Goal: Transaction & Acquisition: Purchase product/service

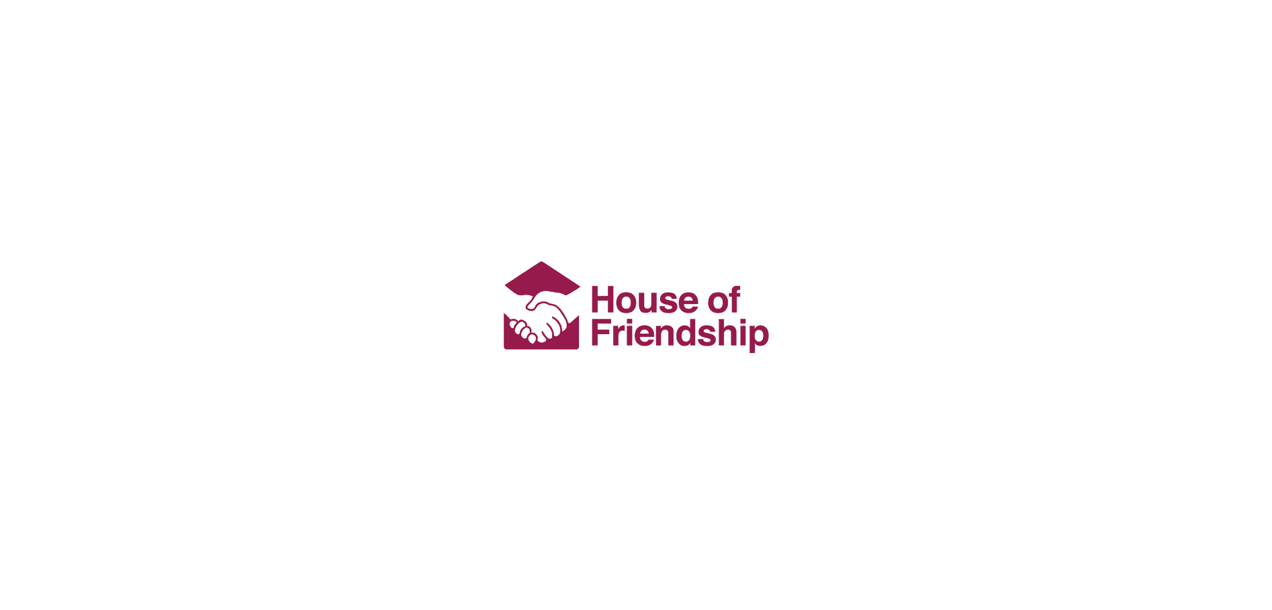
click at [268, 469] on div at bounding box center [636, 305] width 1272 height 610
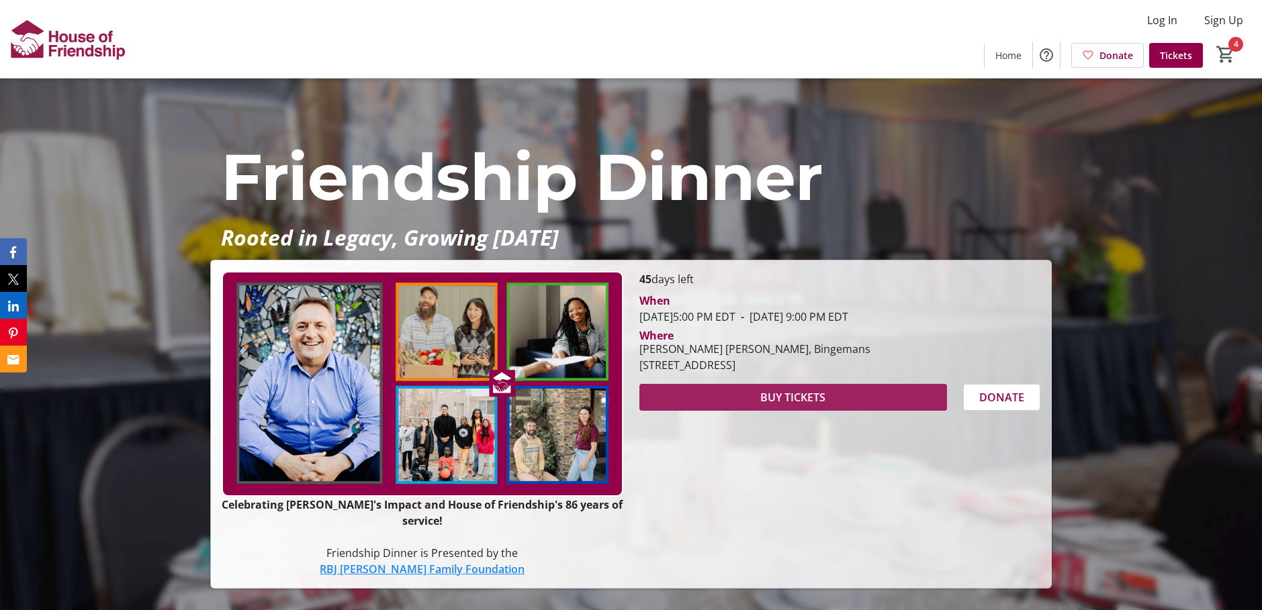
click at [776, 406] on span "BUY TICKETS" at bounding box center [792, 397] width 65 height 16
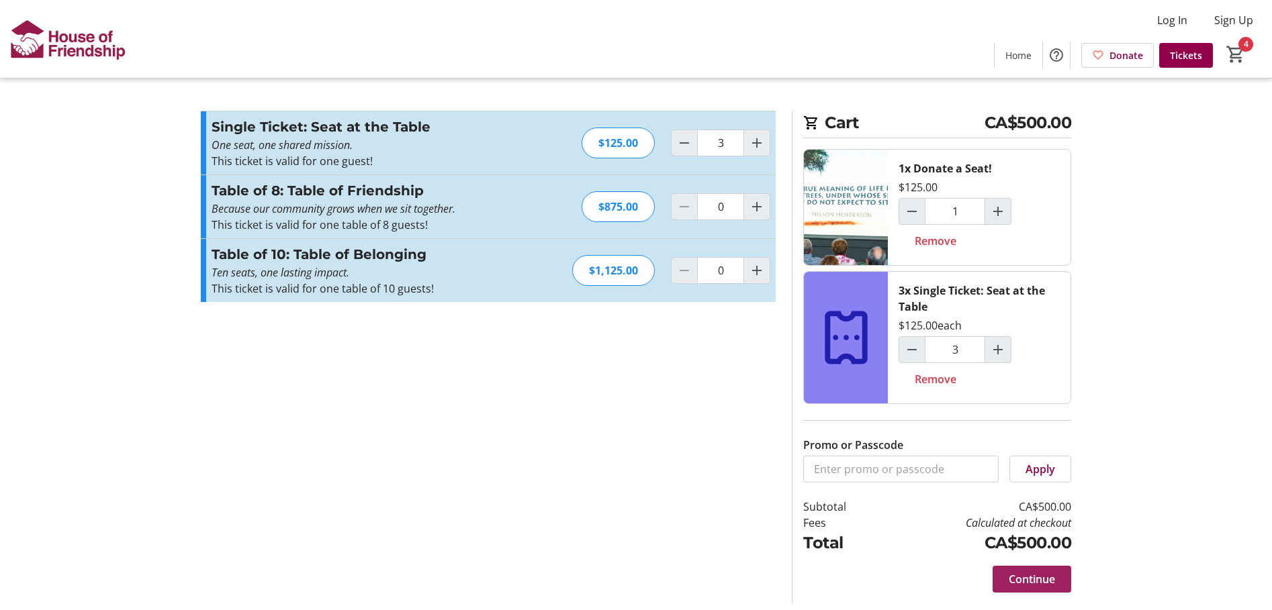
click at [1031, 577] on span "Continue" at bounding box center [1032, 579] width 46 height 16
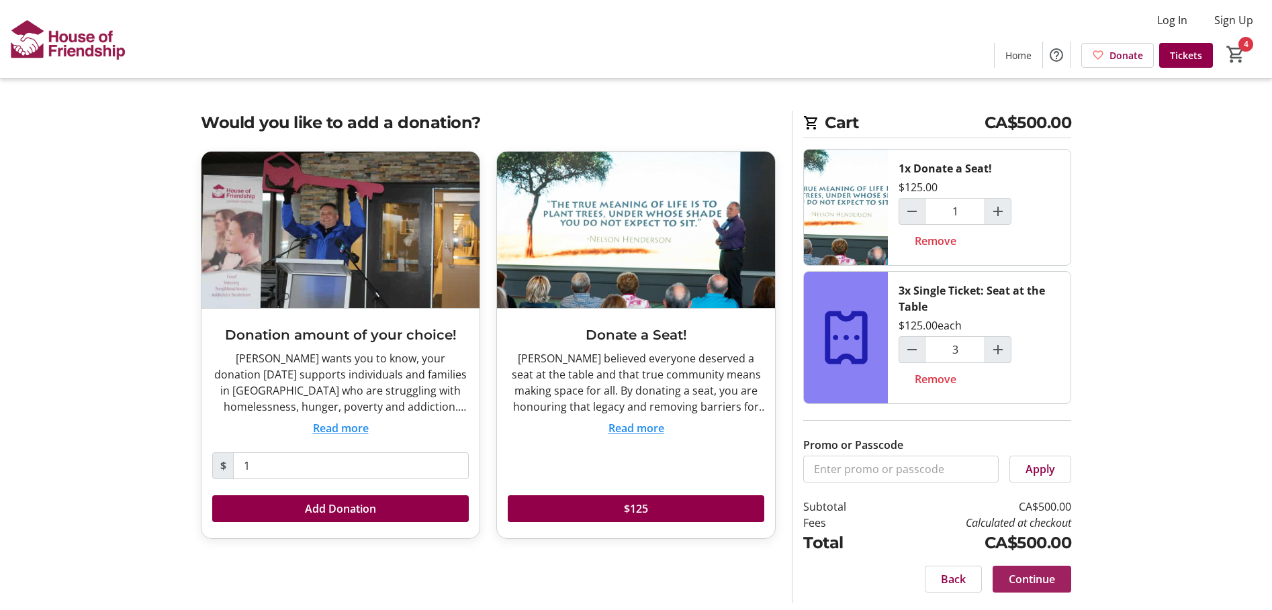
click at [1032, 579] on span "Continue" at bounding box center [1032, 579] width 46 height 16
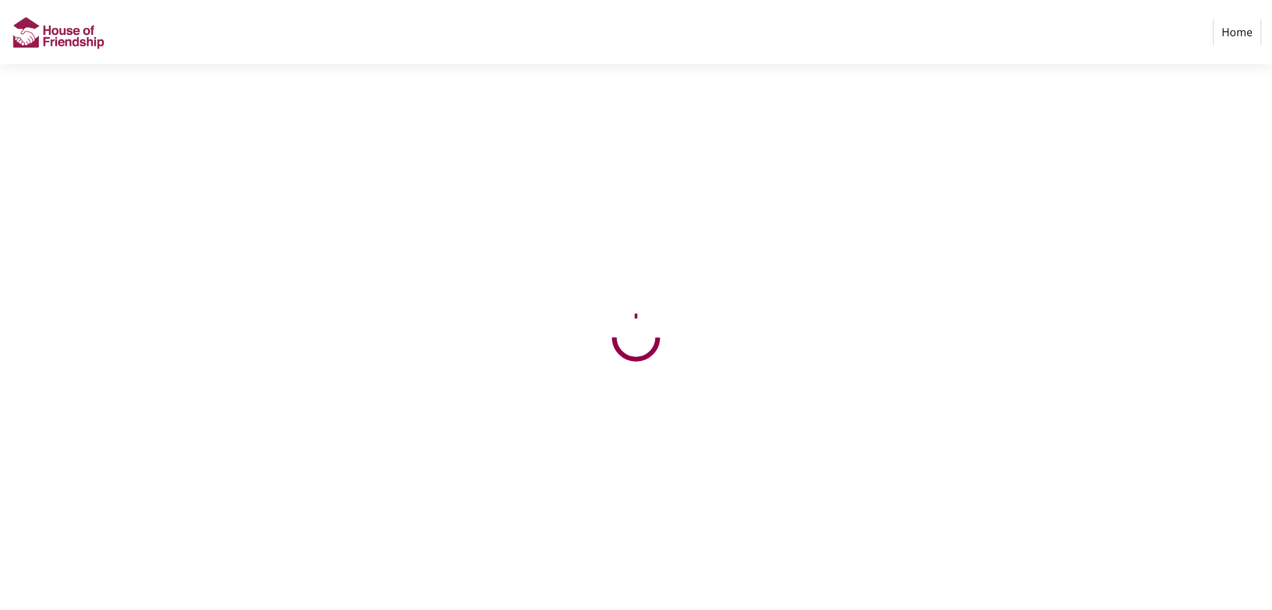
select select "CA"
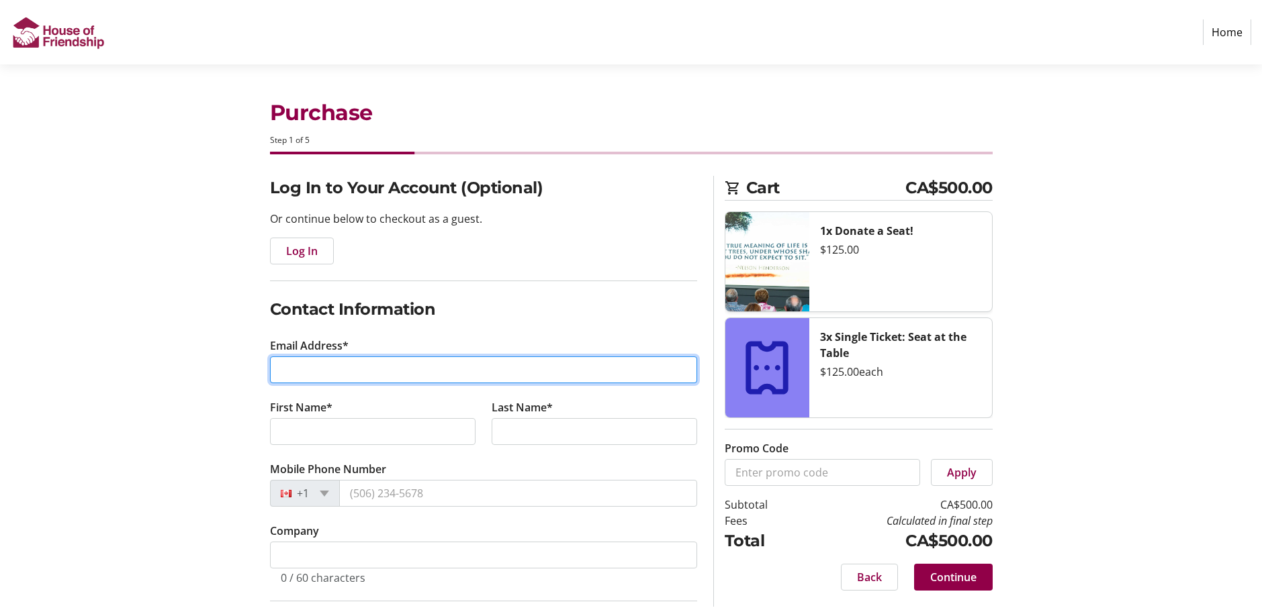
click at [344, 373] on input "Email Address*" at bounding box center [483, 370] width 427 height 27
type input "[PERSON_NAME][EMAIL_ADDRESS][PERSON_NAME][PERSON_NAME][DOMAIN_NAME]"
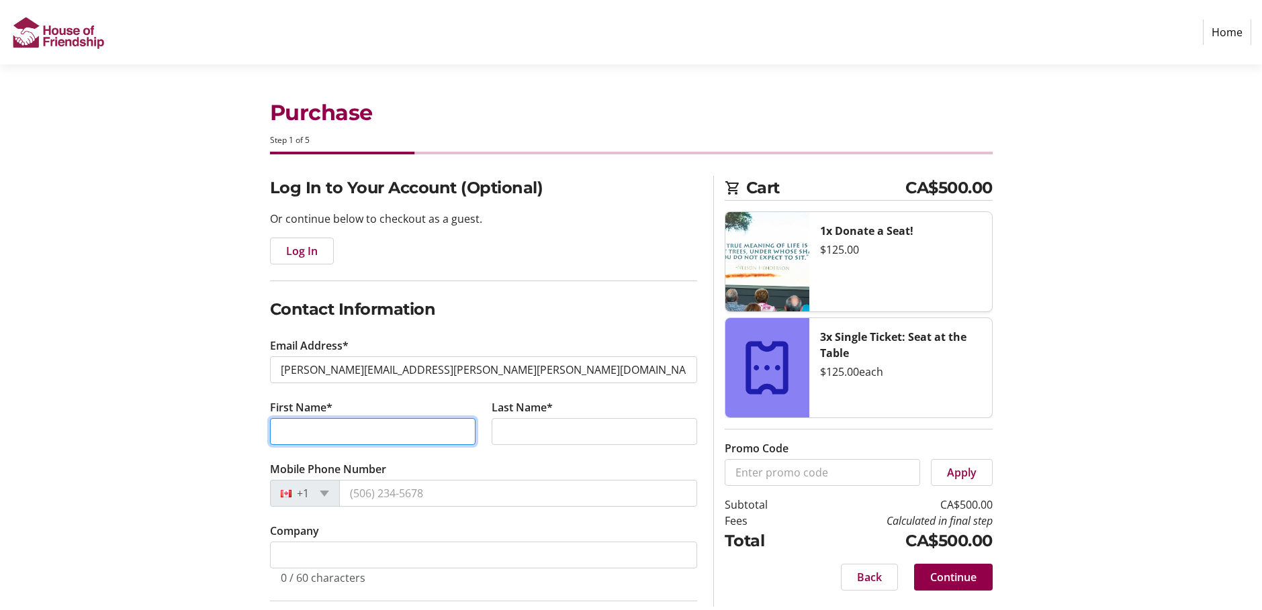
type input "[PERSON_NAME]"
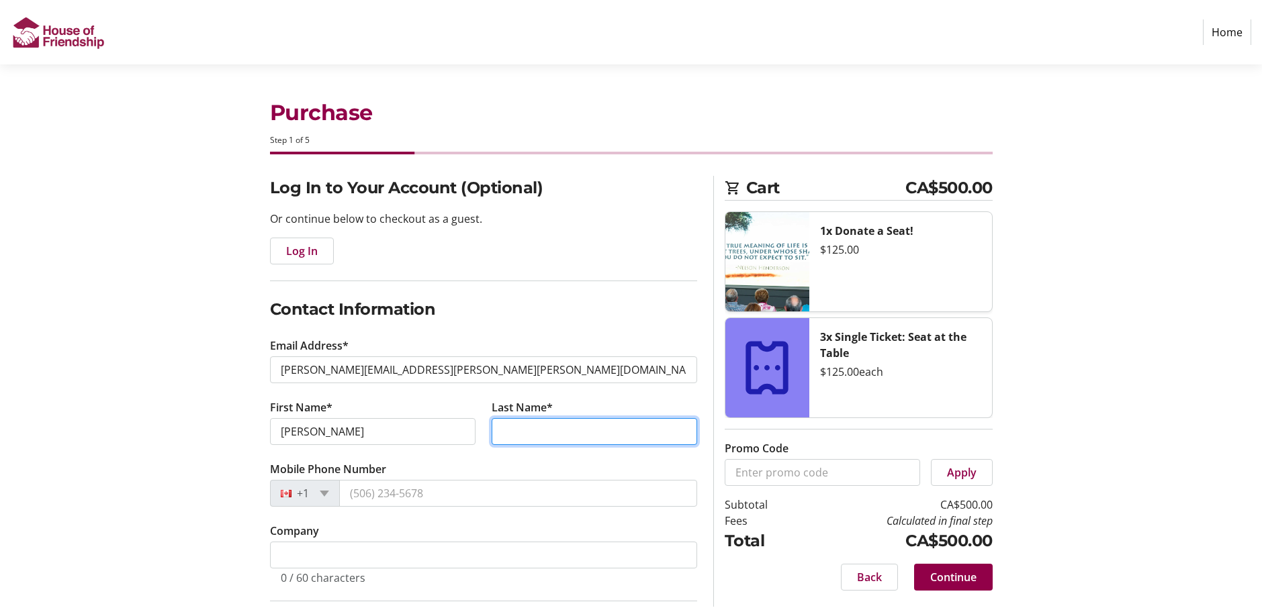
type input "[PERSON_NAME]"
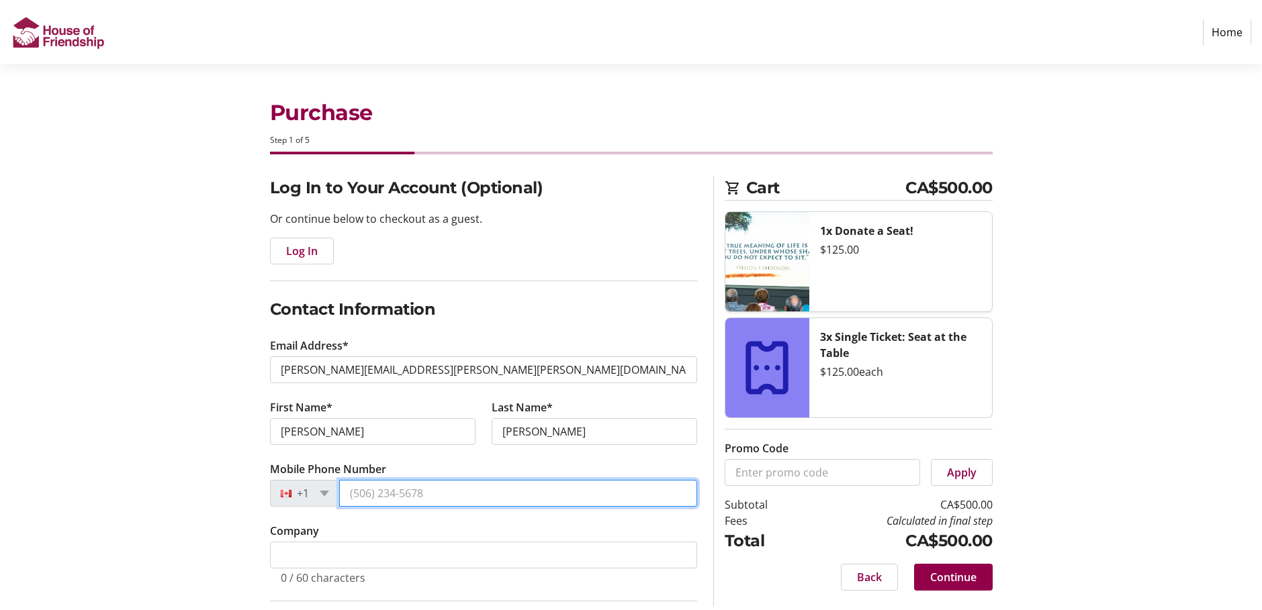
type input "[PHONE_NUMBER]"
type input "[STREET_ADDRESS] E."
type input "[GEOGRAPHIC_DATA]"
select select "ON"
type input "N2J 2E6"
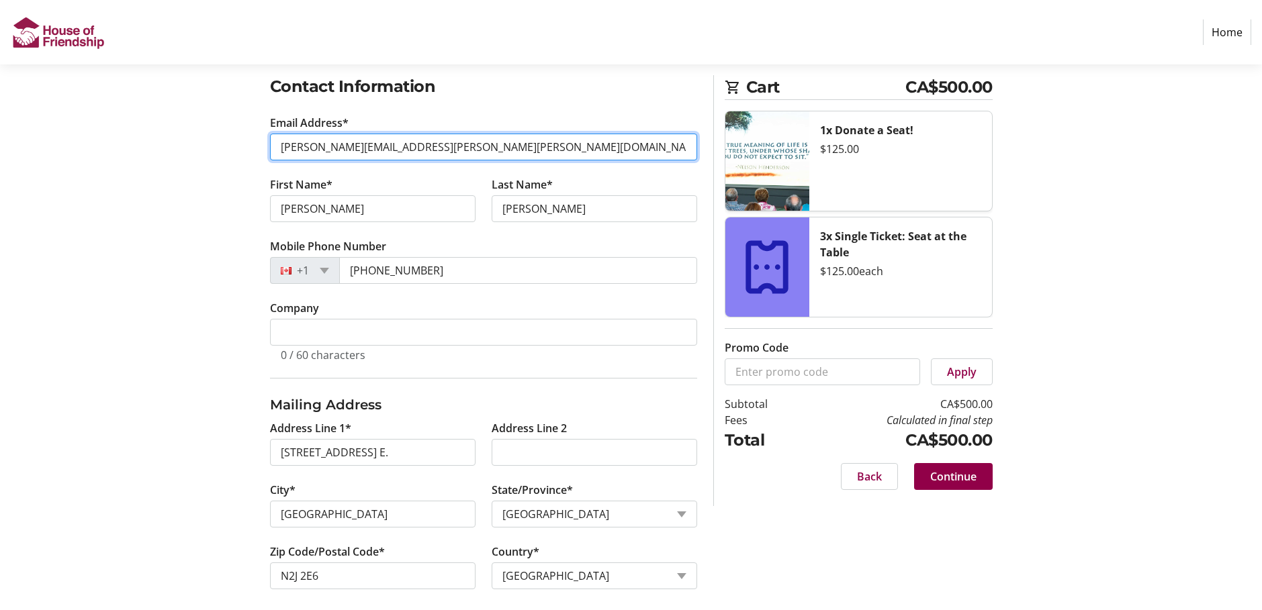
scroll to position [234, 0]
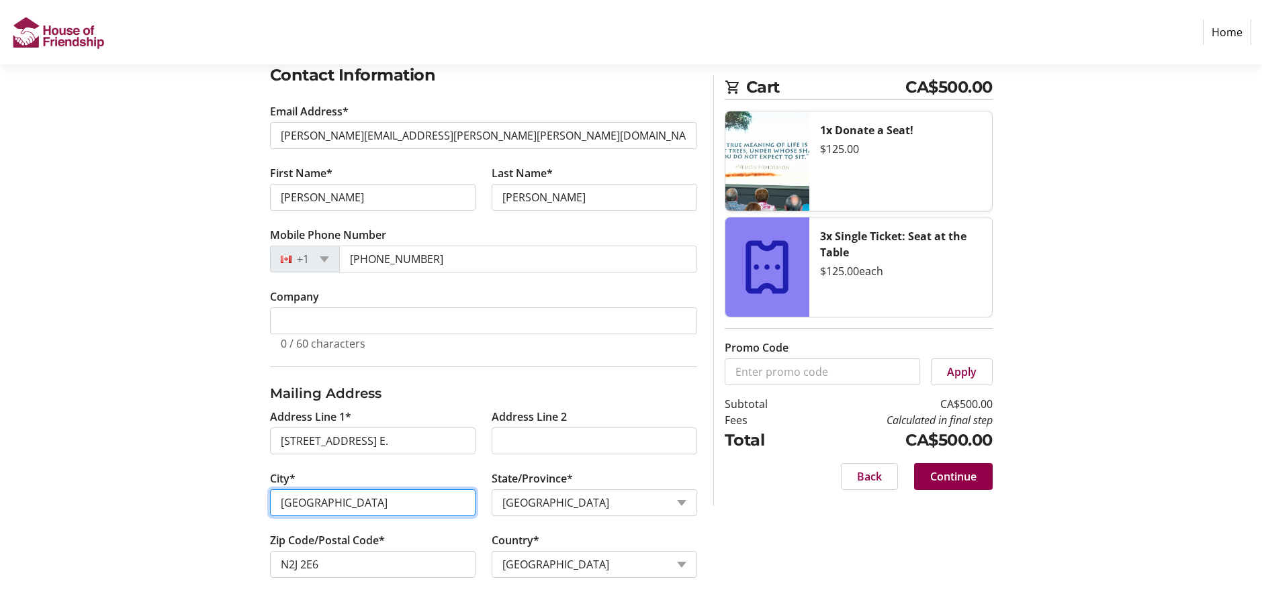
click at [401, 511] on input "[GEOGRAPHIC_DATA]" at bounding box center [372, 502] width 205 height 27
drag, startPoint x: 373, startPoint y: 505, endPoint x: 267, endPoint y: 505, distance: 106.8
click at [267, 505] on tr-form-field "City* [GEOGRAPHIC_DATA]" at bounding box center [373, 502] width 222 height 62
type input "[GEOGRAPHIC_DATA]"
click at [367, 518] on tr-form-field "City* [GEOGRAPHIC_DATA]" at bounding box center [373, 502] width 222 height 62
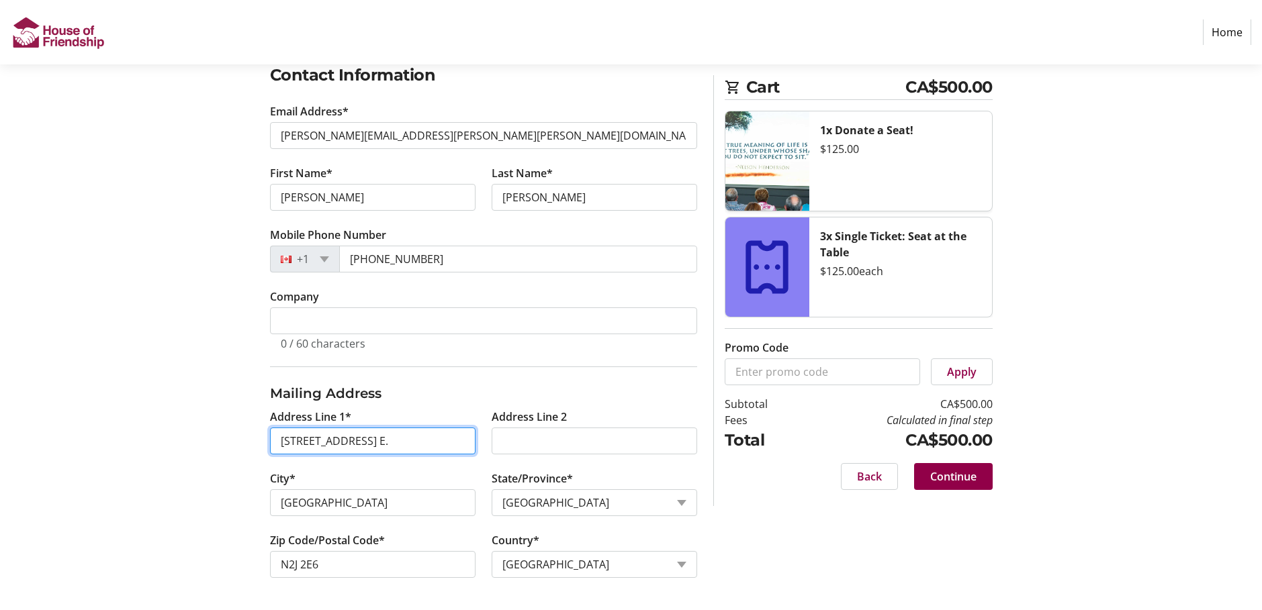
drag, startPoint x: 425, startPoint y: 444, endPoint x: 250, endPoint y: 443, distance: 175.3
click at [250, 443] on div "Log In to Your Account (Optional) Or continue below to checkout as a guest. Log…" at bounding box center [631, 276] width 886 height 669
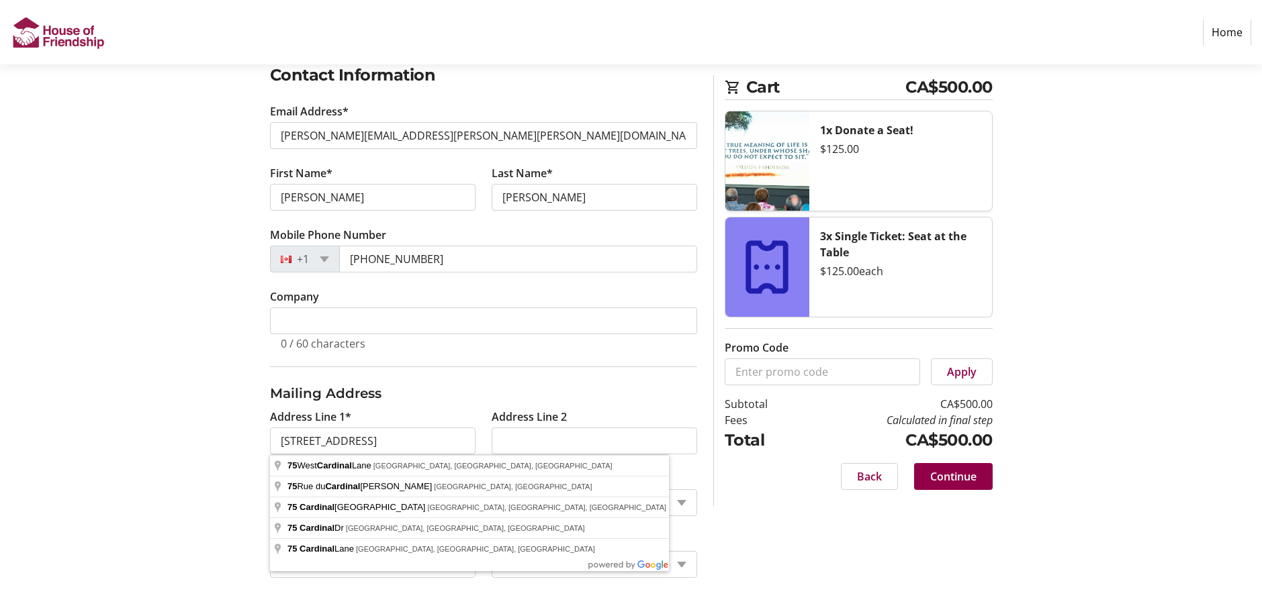
type input "[STREET_ADDRESS]"
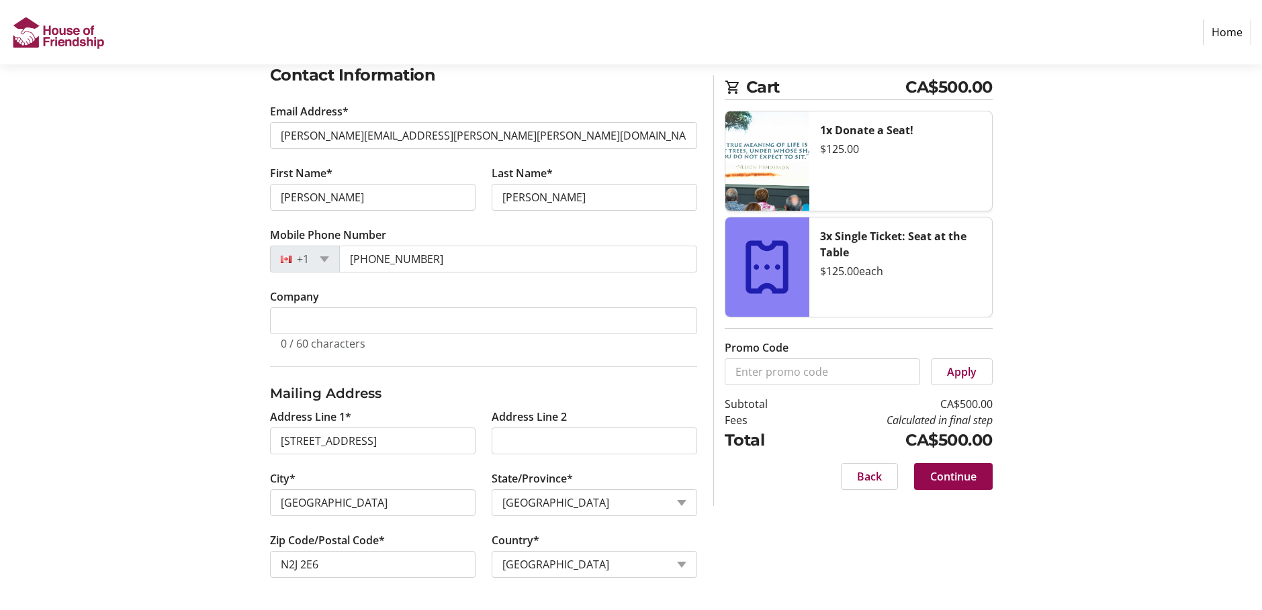
click at [959, 478] on span "Continue" at bounding box center [953, 477] width 46 height 16
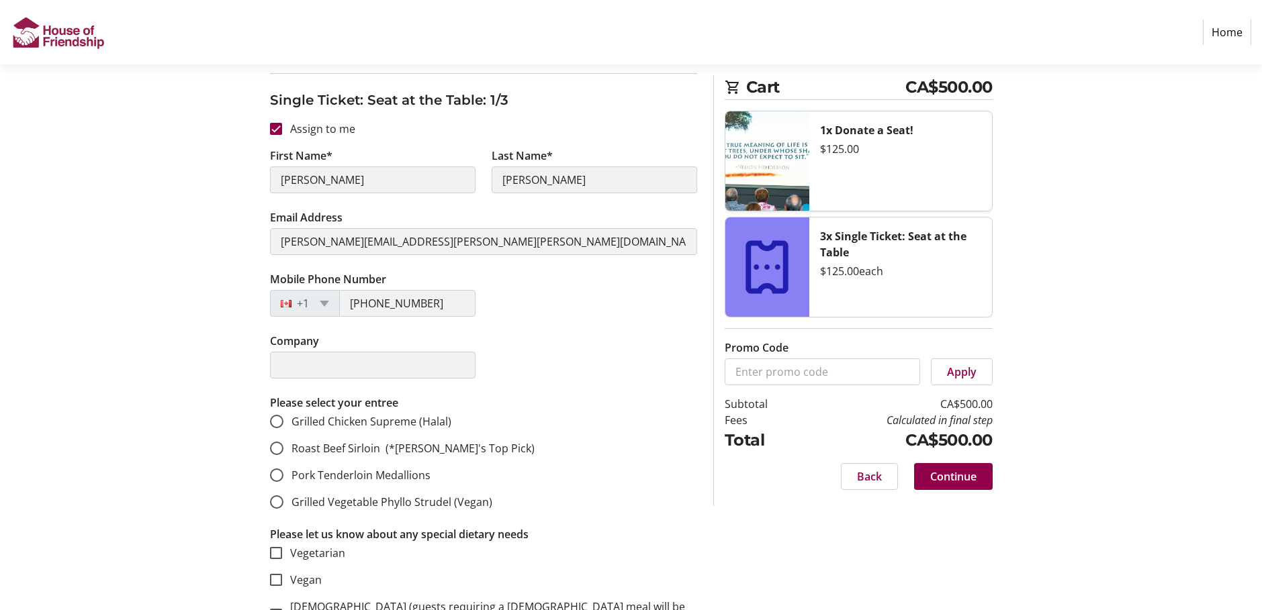
scroll to position [201, 0]
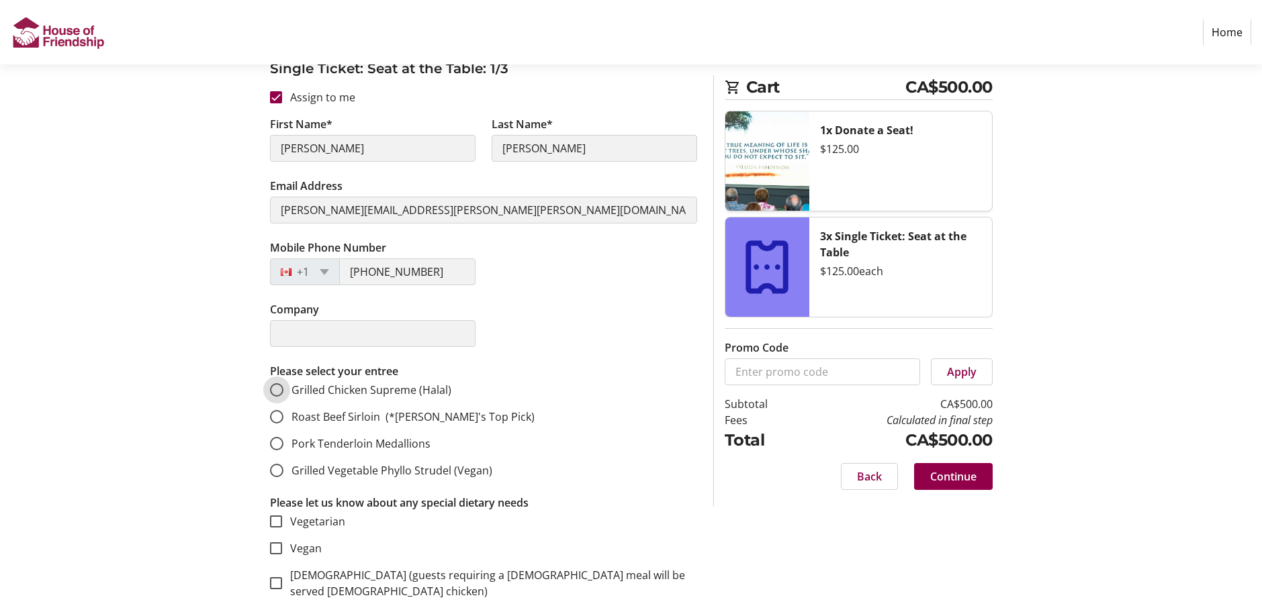
click at [275, 388] on input "Grilled Chicken Supreme (Halal)" at bounding box center [276, 389] width 13 height 13
radio input "true"
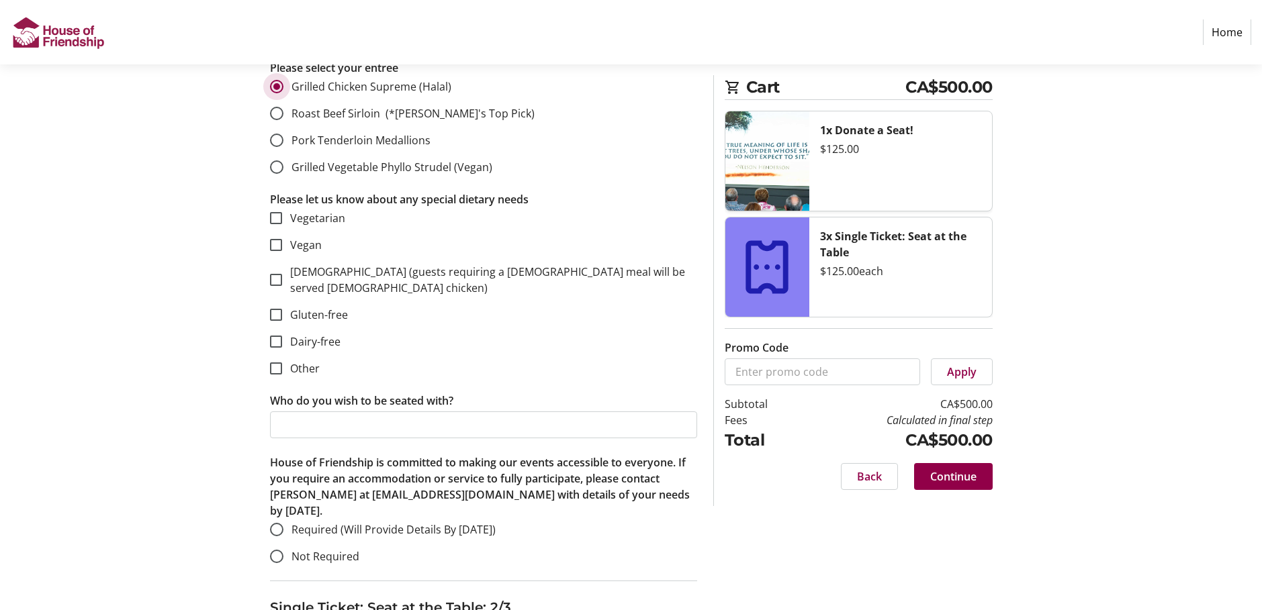
scroll to position [537, 0]
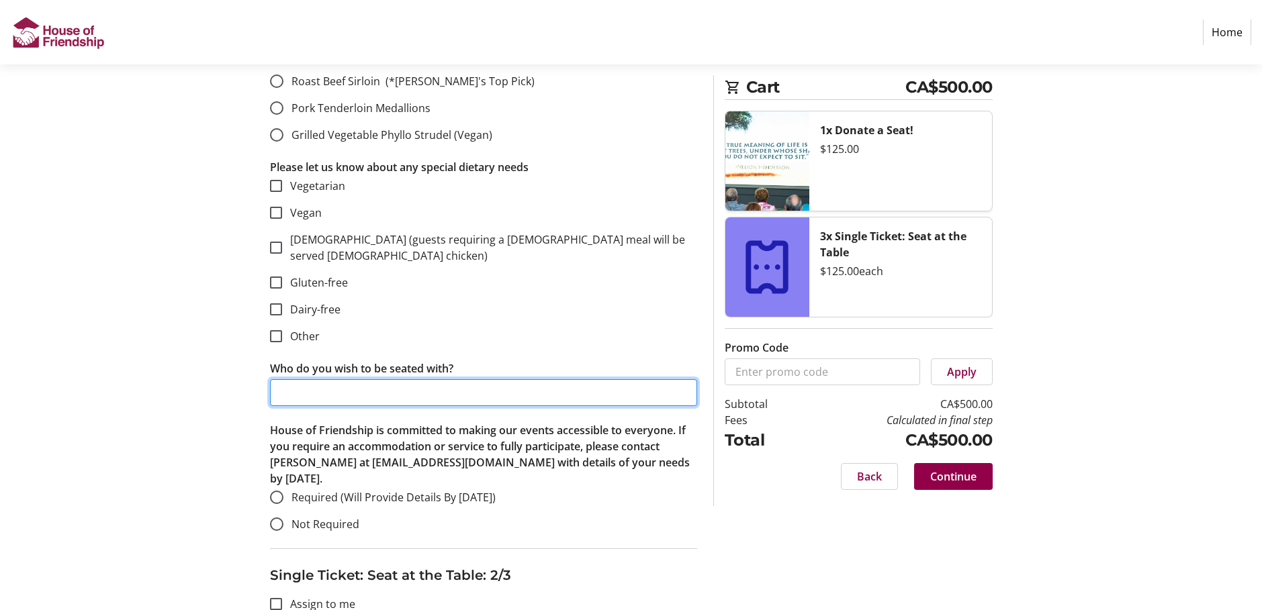
click at [297, 379] on input "Who do you wish to be seated with?" at bounding box center [483, 392] width 427 height 27
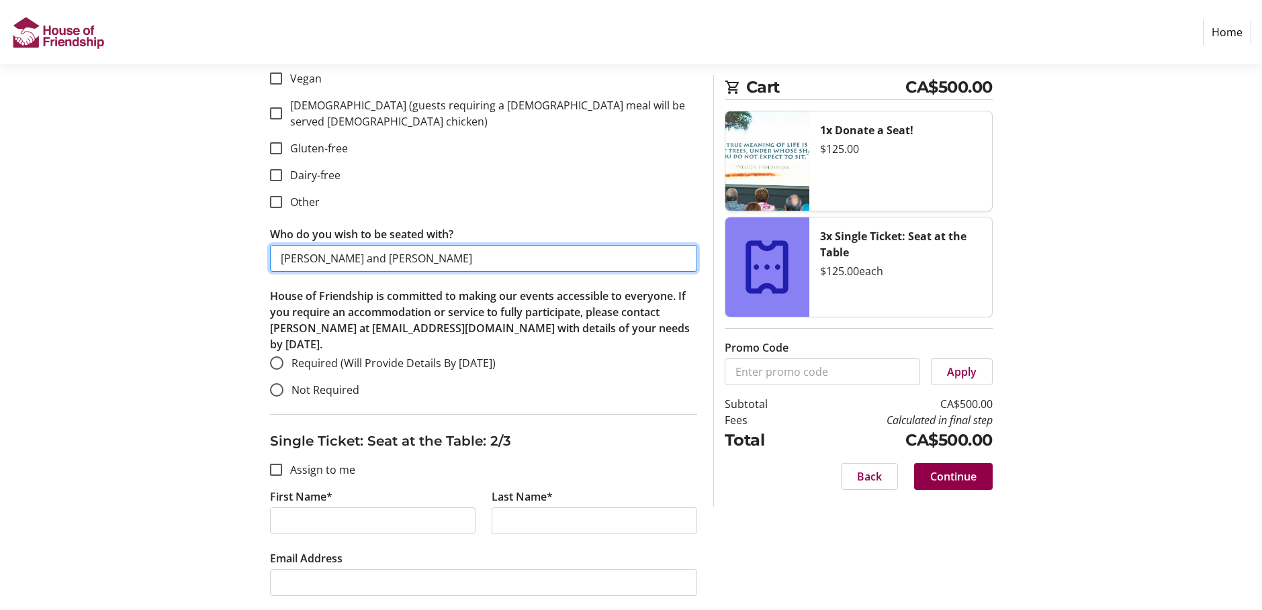
scroll to position [739, 0]
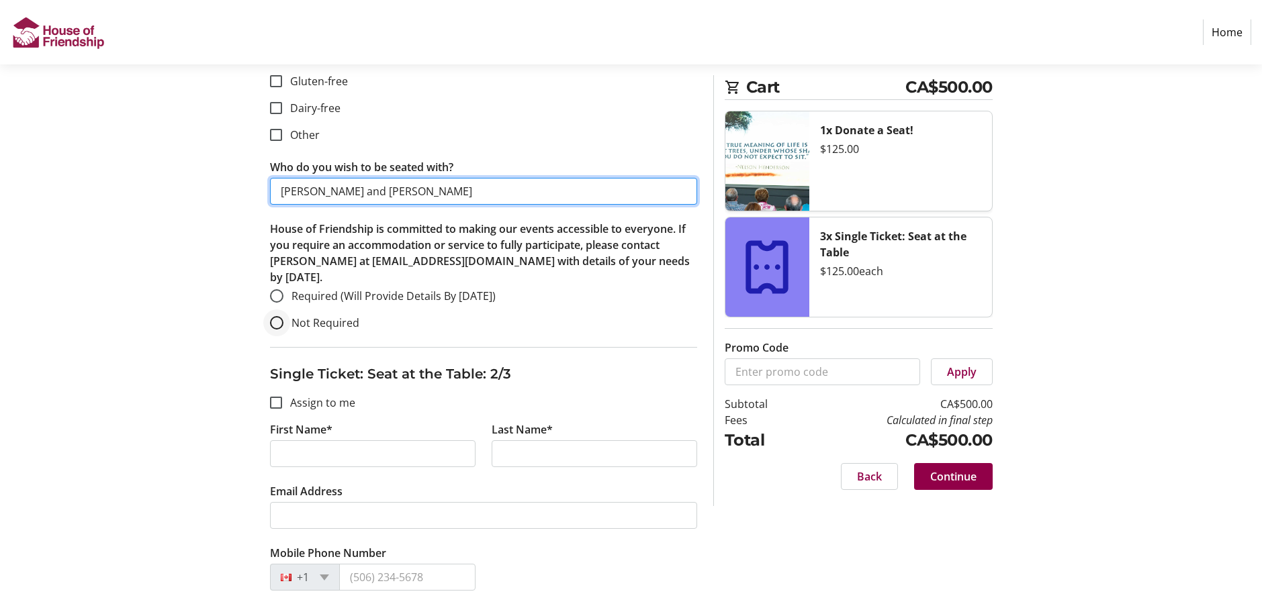
type input "[PERSON_NAME] and [PERSON_NAME]"
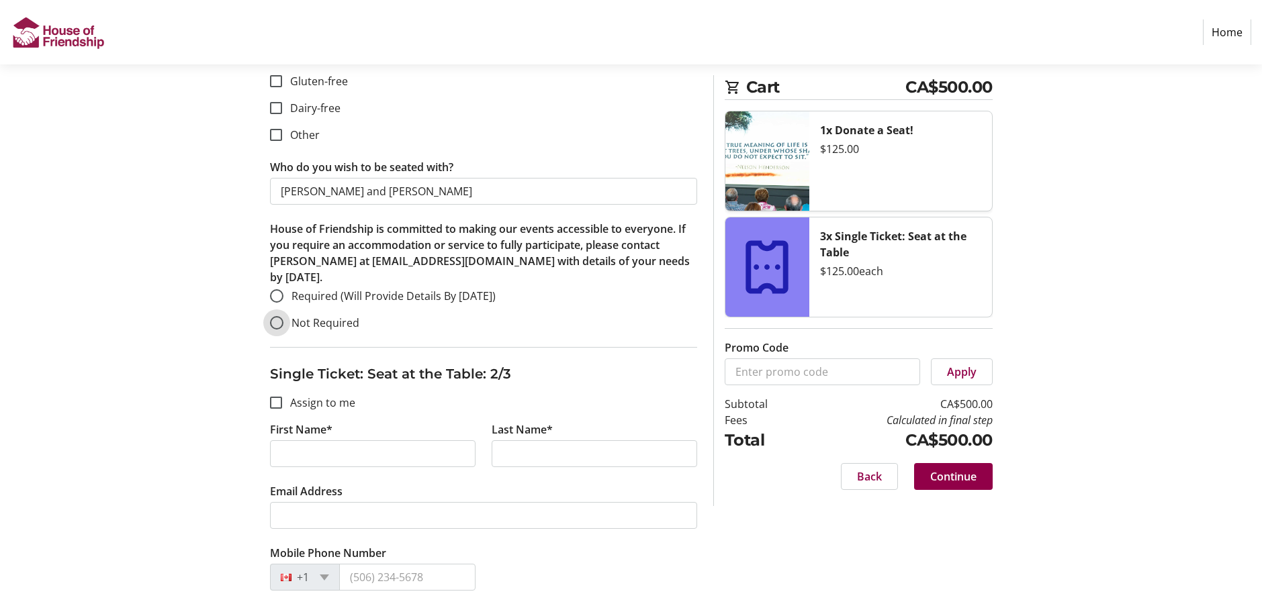
click at [277, 316] on input "Not Required" at bounding box center [276, 322] width 13 height 13
radio input "true"
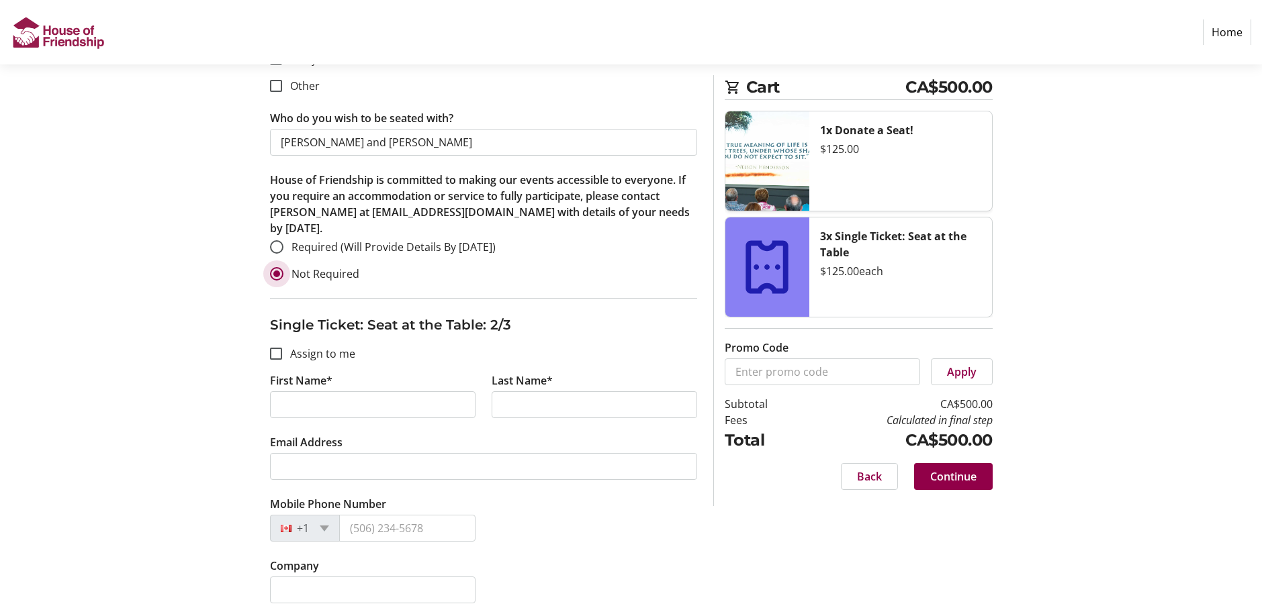
scroll to position [873, 0]
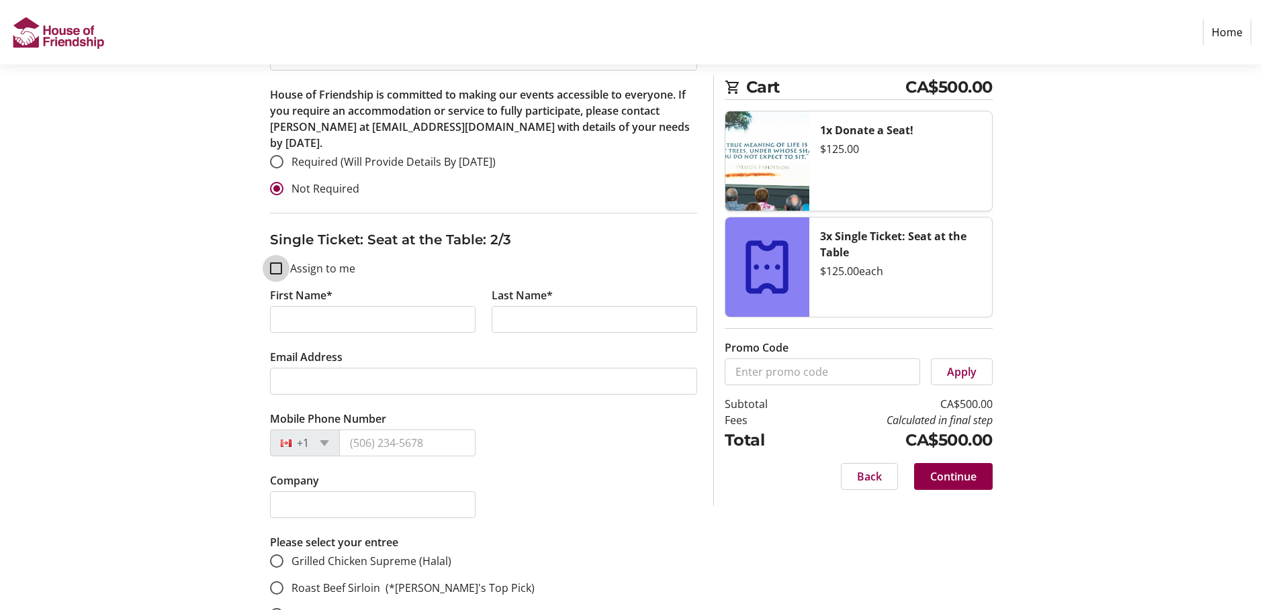
click at [274, 263] on input "Assign to me" at bounding box center [276, 269] width 12 height 12
checkbox input "true"
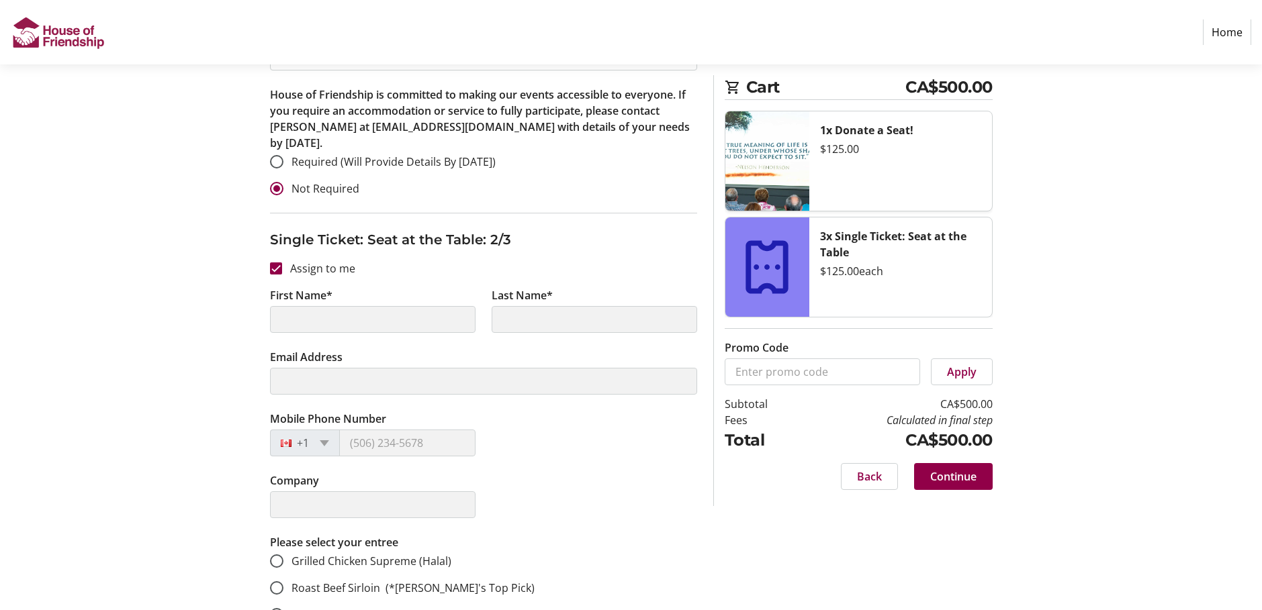
type input "[PERSON_NAME]"
type input "[PERSON_NAME][EMAIL_ADDRESS][PERSON_NAME][PERSON_NAME][DOMAIN_NAME]"
type input "[PHONE_NUMBER]"
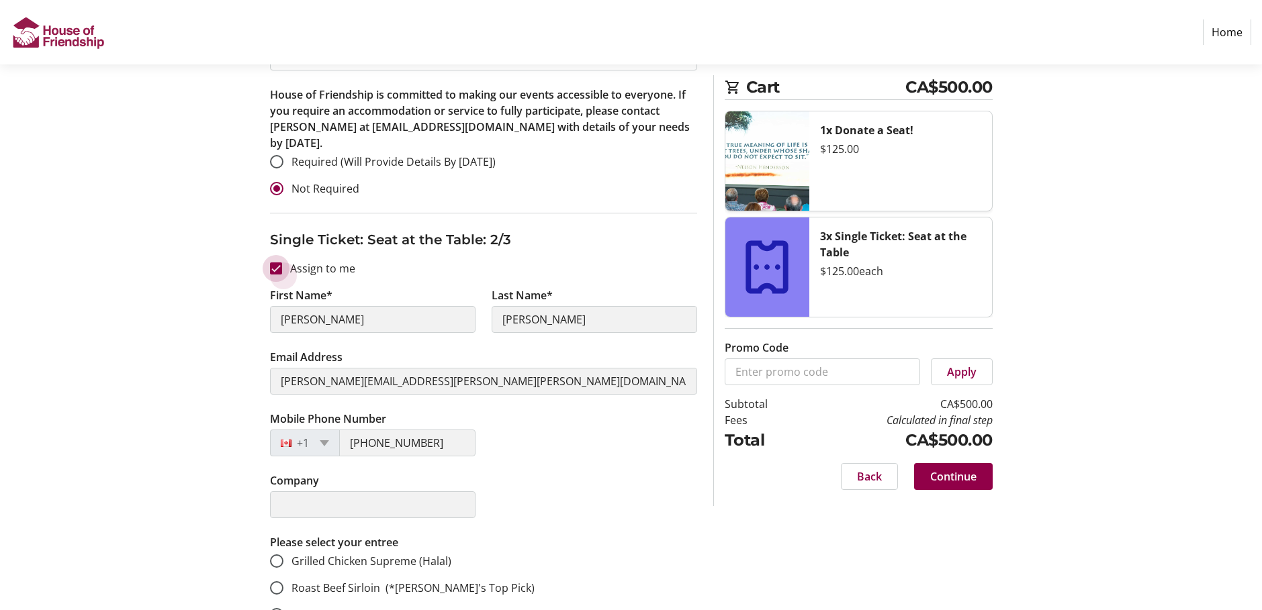
click at [271, 263] on input "Assign to me" at bounding box center [276, 269] width 12 height 12
checkbox input "false"
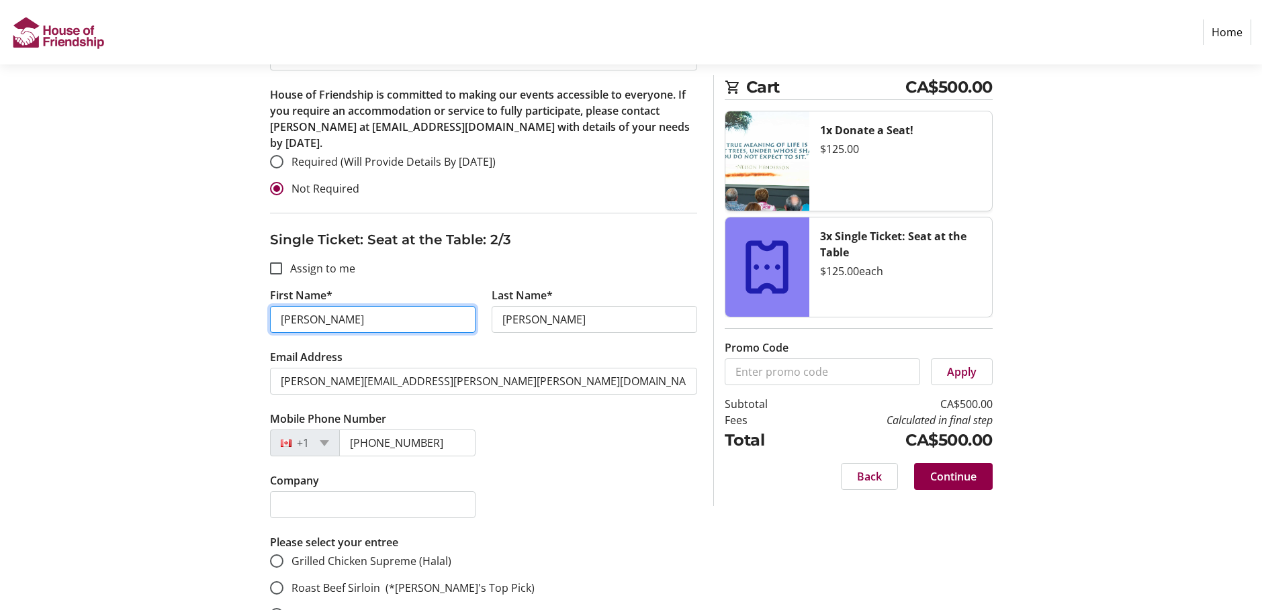
click at [326, 308] on input "[PERSON_NAME]" at bounding box center [372, 319] width 205 height 27
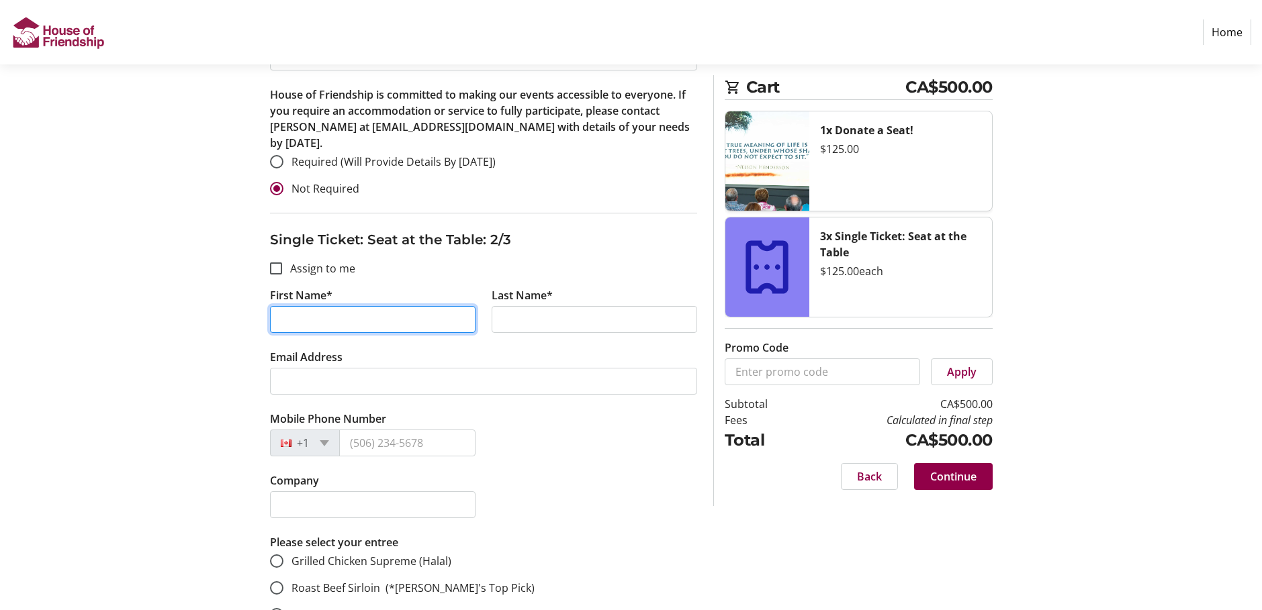
drag, startPoint x: 326, startPoint y: 308, endPoint x: 259, endPoint y: 306, distance: 66.5
click at [259, 306] on div "Assign Tickets Enter details for each attendee so that they receive their ticke…" at bounding box center [631, 600] width 886 height 2595
type input "[PERSON_NAME]"
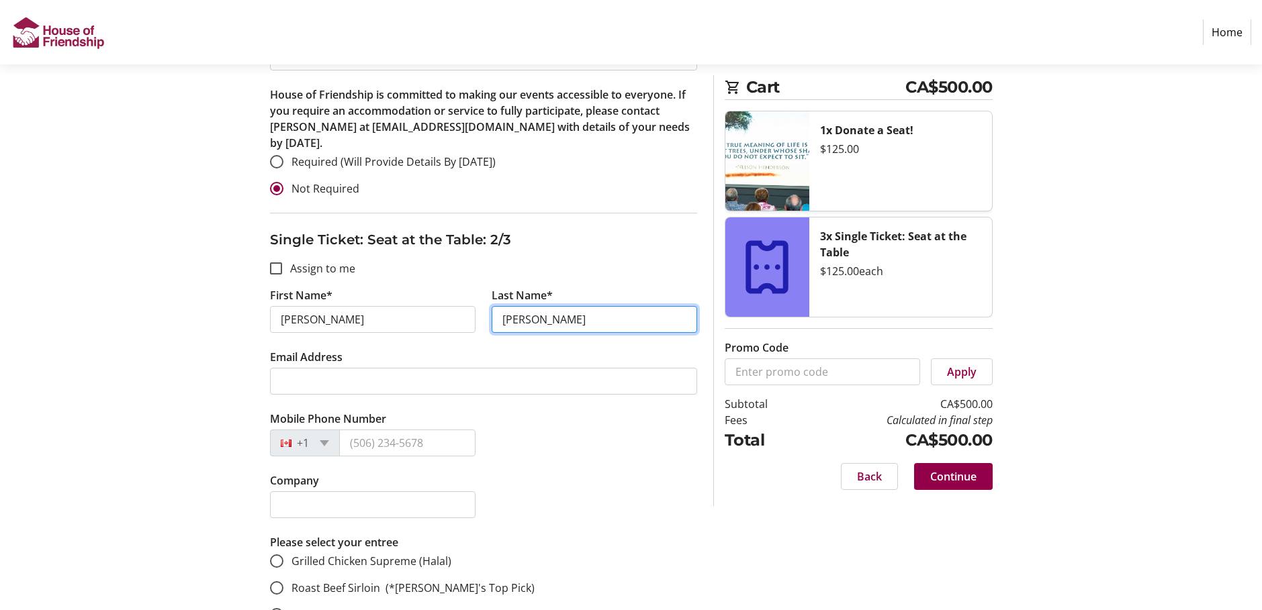
type input "[PERSON_NAME]"
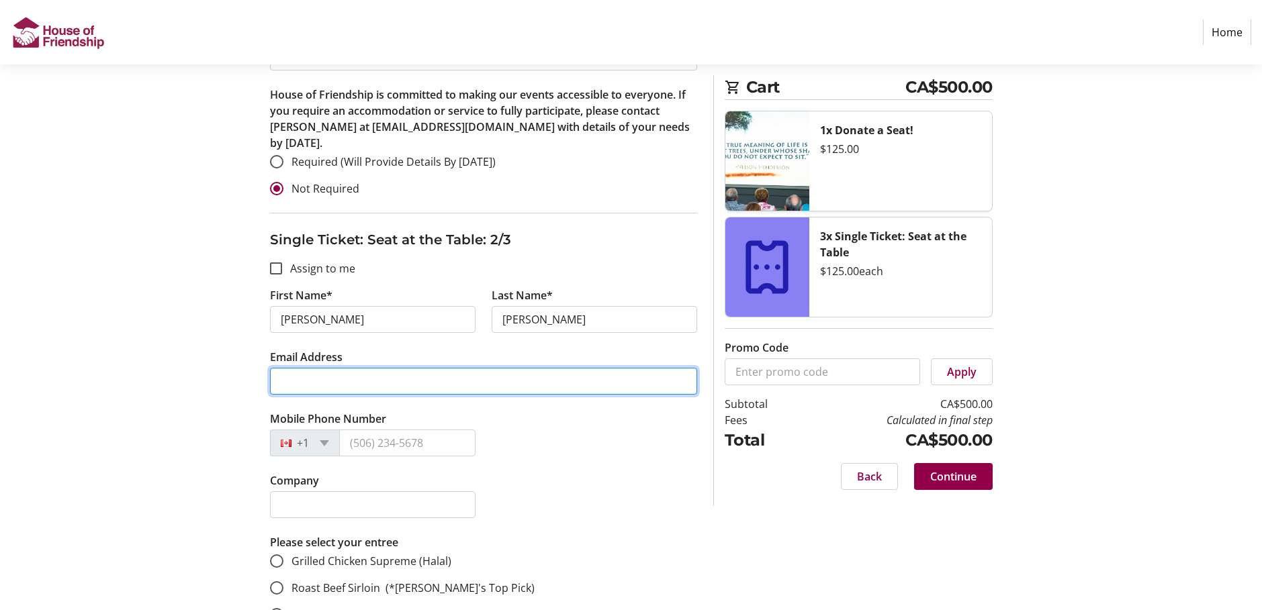
click at [275, 368] on input "Email Address" at bounding box center [483, 381] width 427 height 27
paste input "[PERSON_NAME] <[PERSON_NAME][EMAIL_ADDRESS][DOMAIN_NAME]>"
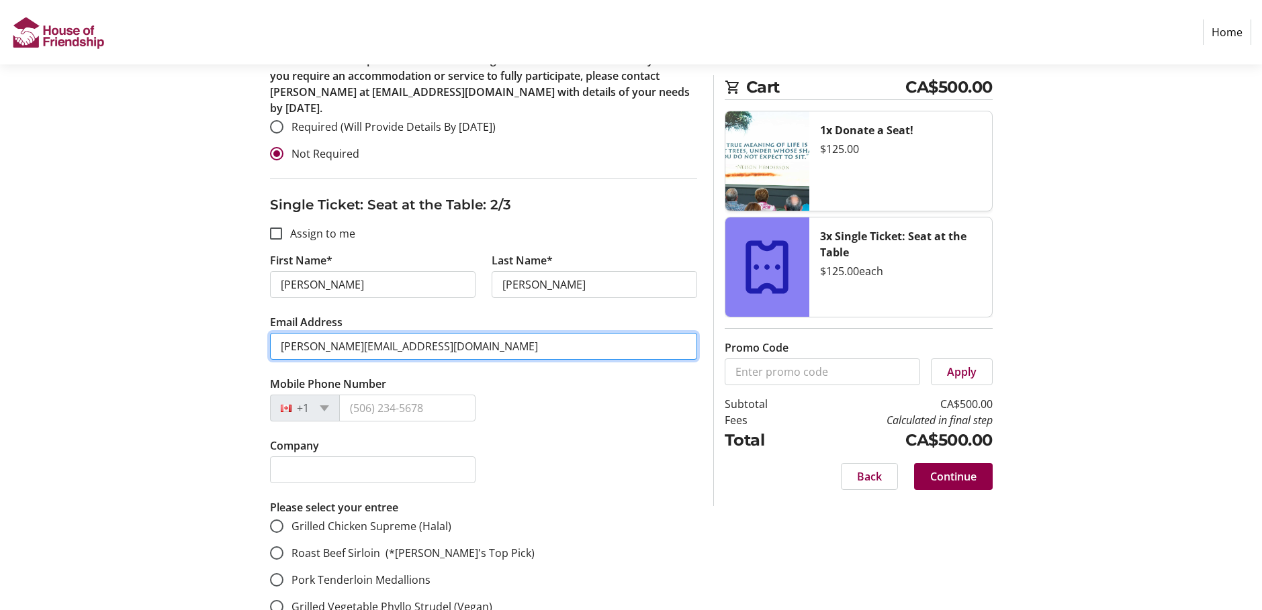
scroll to position [940, 0]
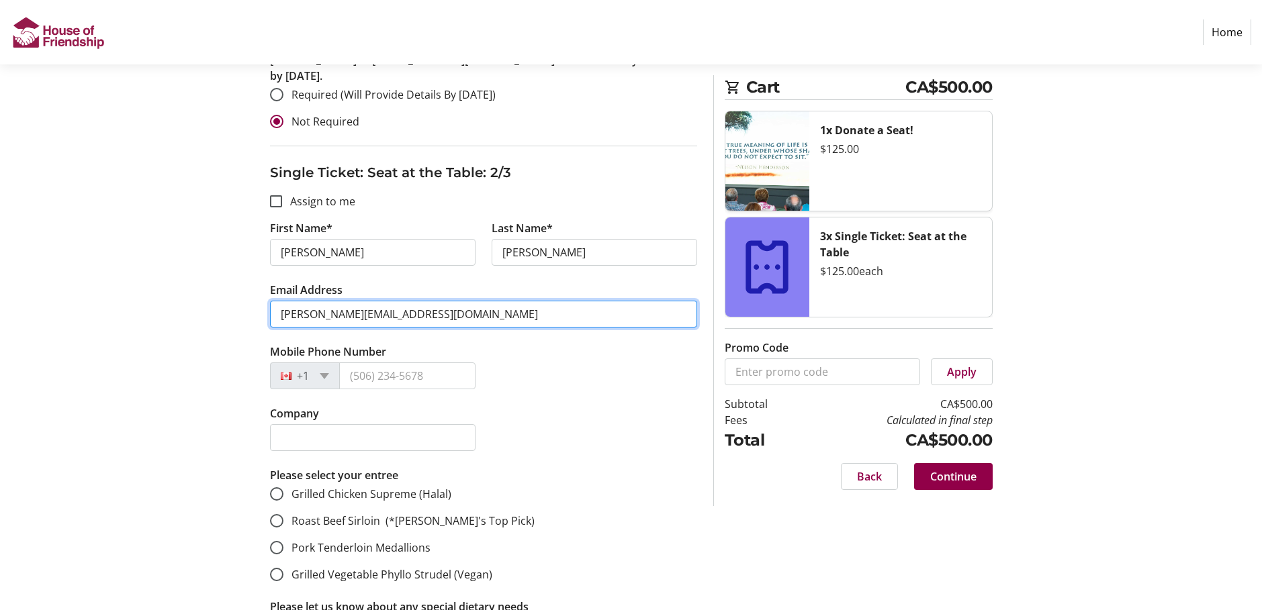
type input "[PERSON_NAME][EMAIL_ADDRESS][DOMAIN_NAME]"
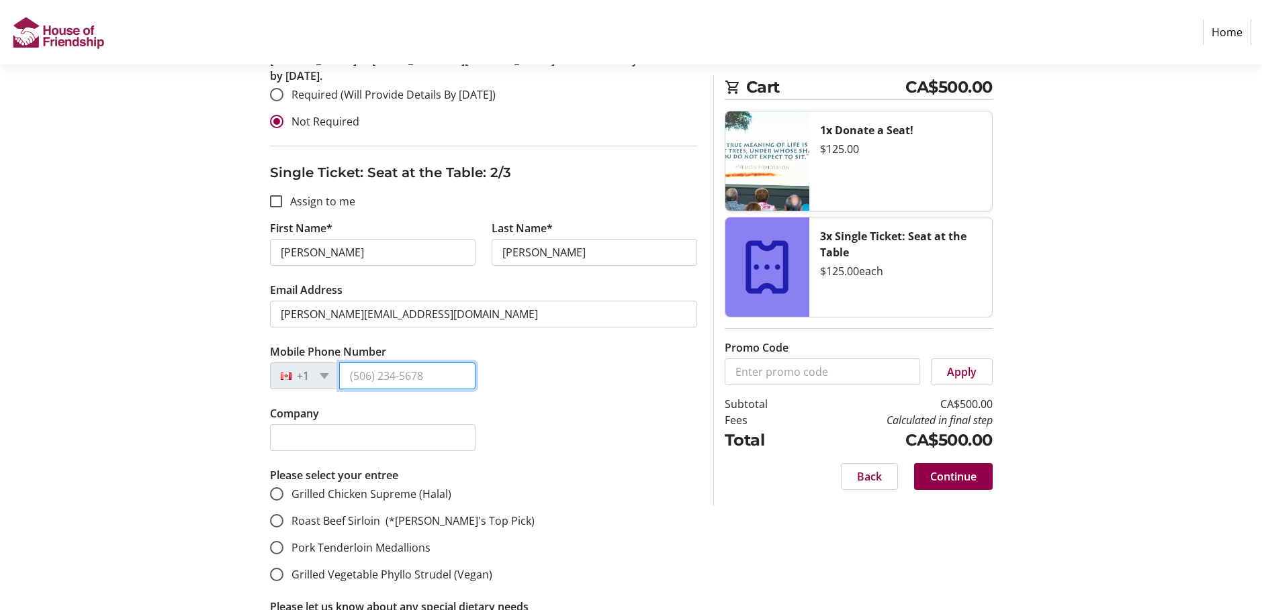
click at [469, 368] on input "Mobile Phone Number" at bounding box center [407, 376] width 136 height 27
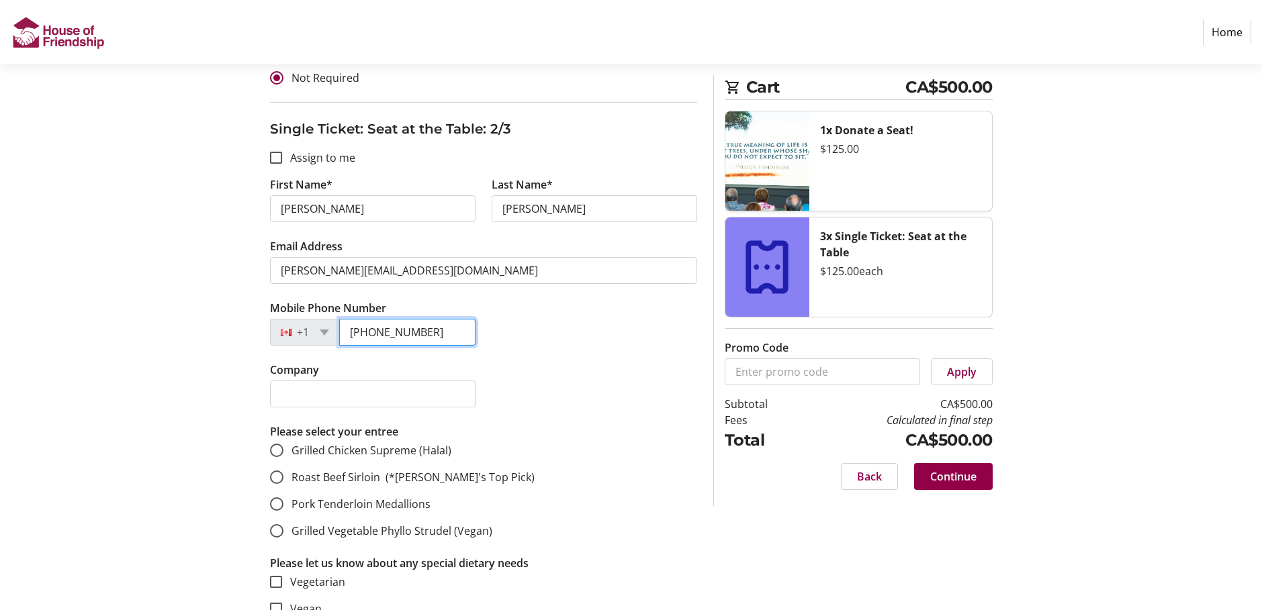
scroll to position [1074, 0]
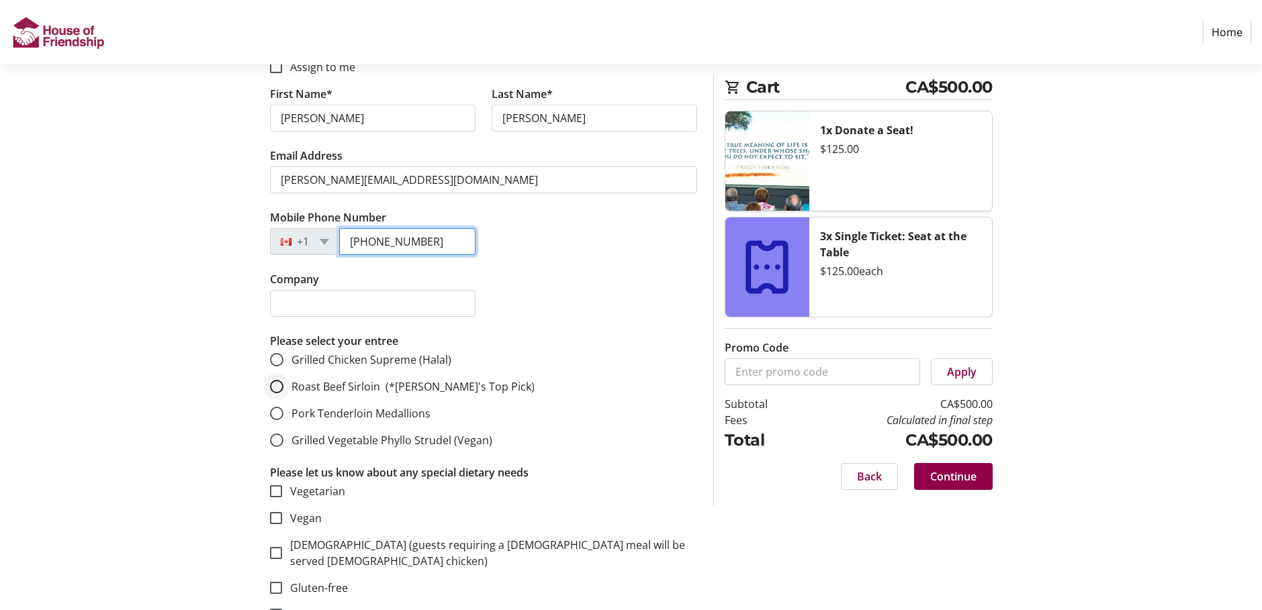
type input "[PHONE_NUMBER]"
click at [278, 380] on input "Roast Beef Sirloin (*[PERSON_NAME]'s Top Pick)" at bounding box center [276, 386] width 13 height 13
radio input "true"
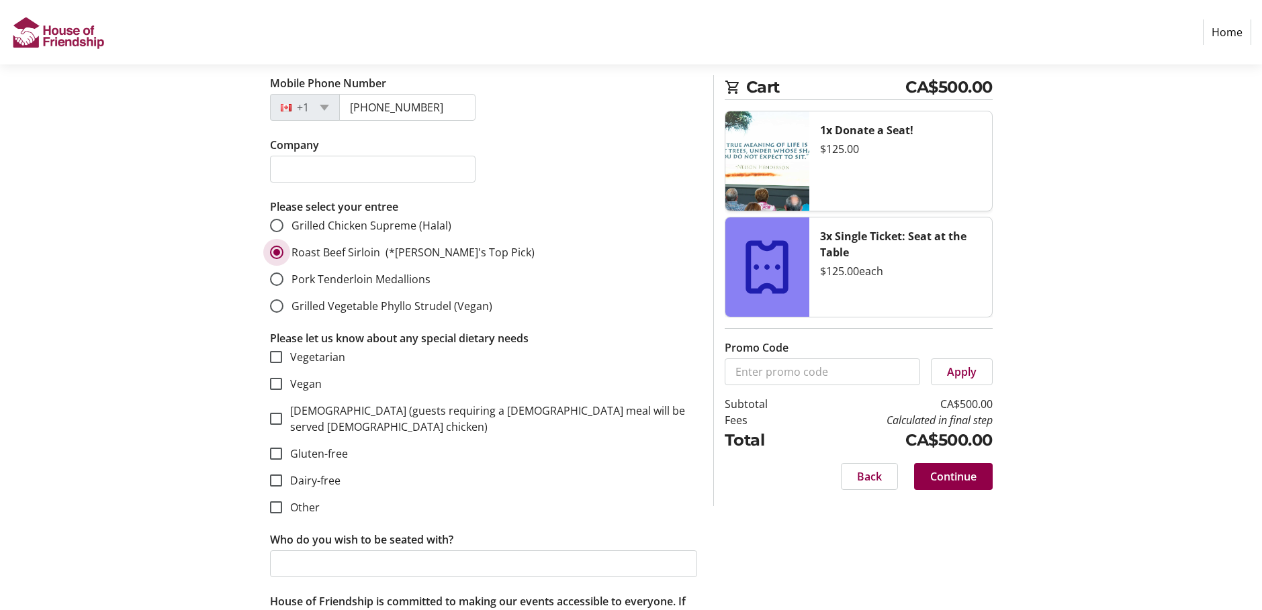
scroll to position [1343, 0]
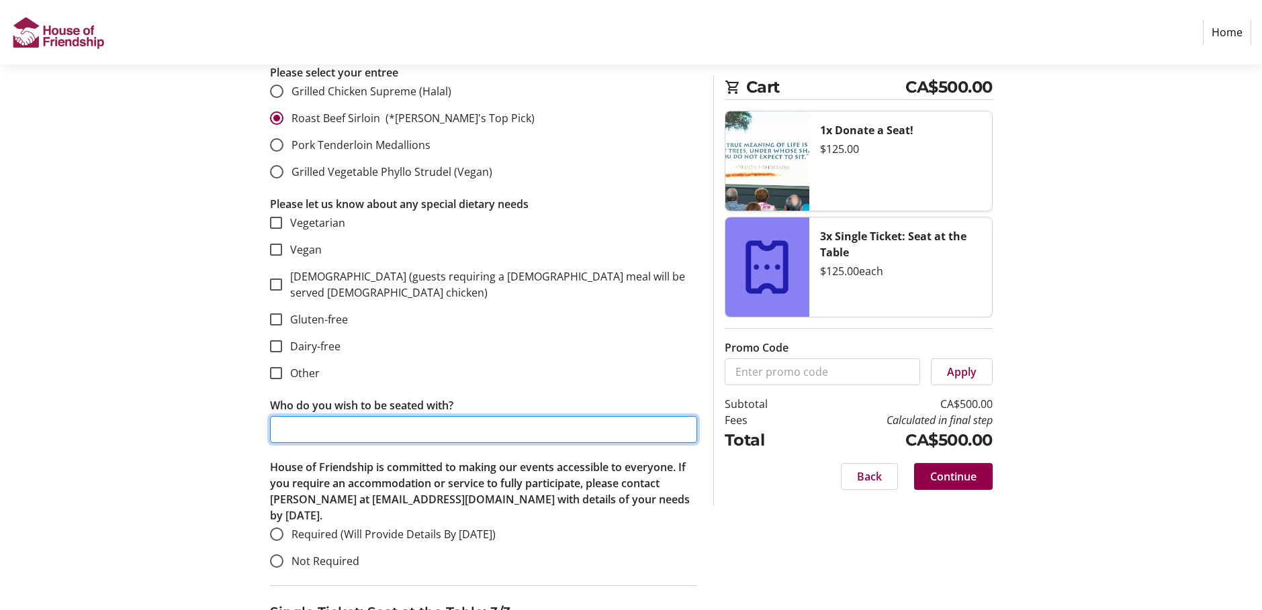
click at [298, 416] on input "Who do you wish to be seated with?" at bounding box center [483, 429] width 427 height 27
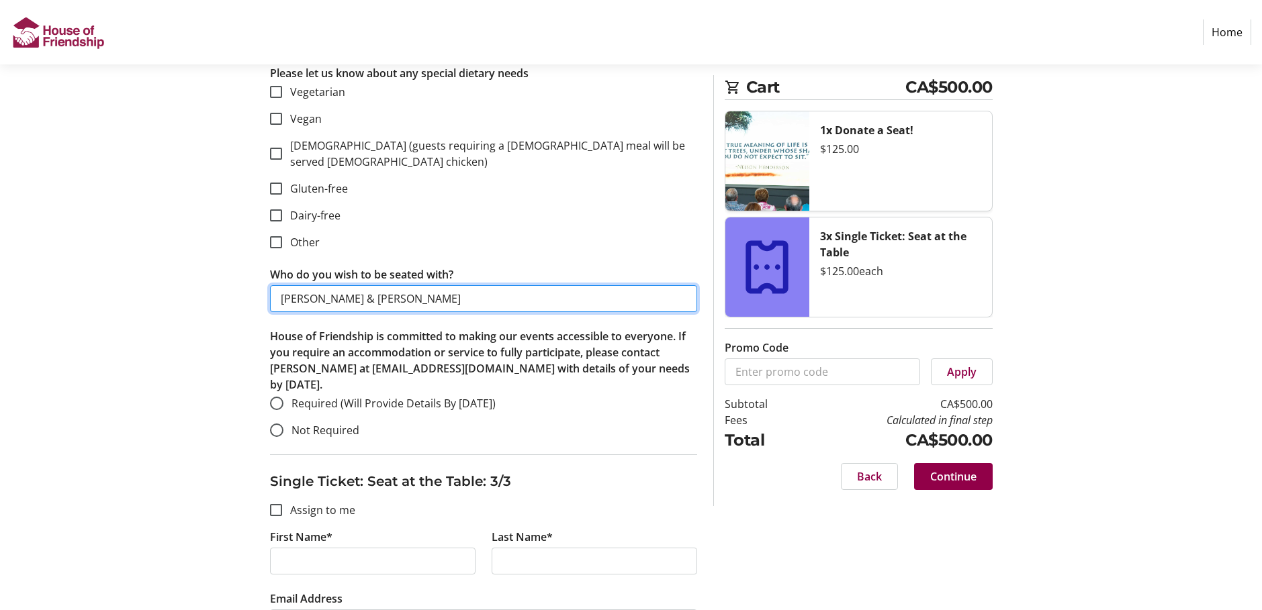
scroll to position [1477, 0]
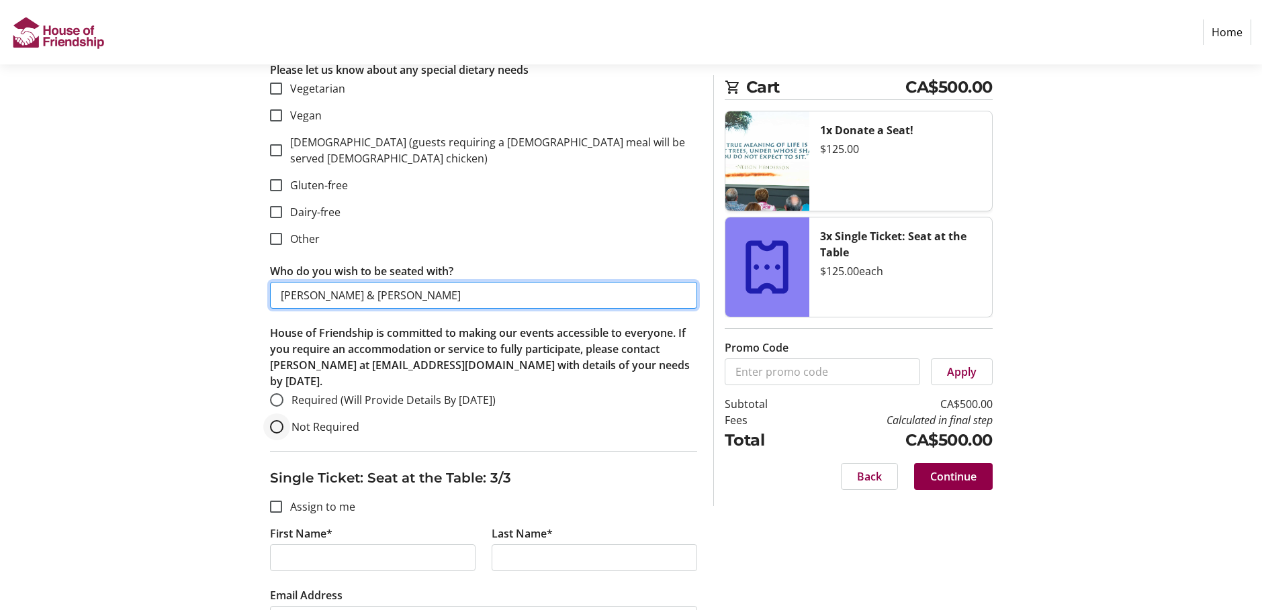
type input "[PERSON_NAME] & [PERSON_NAME]"
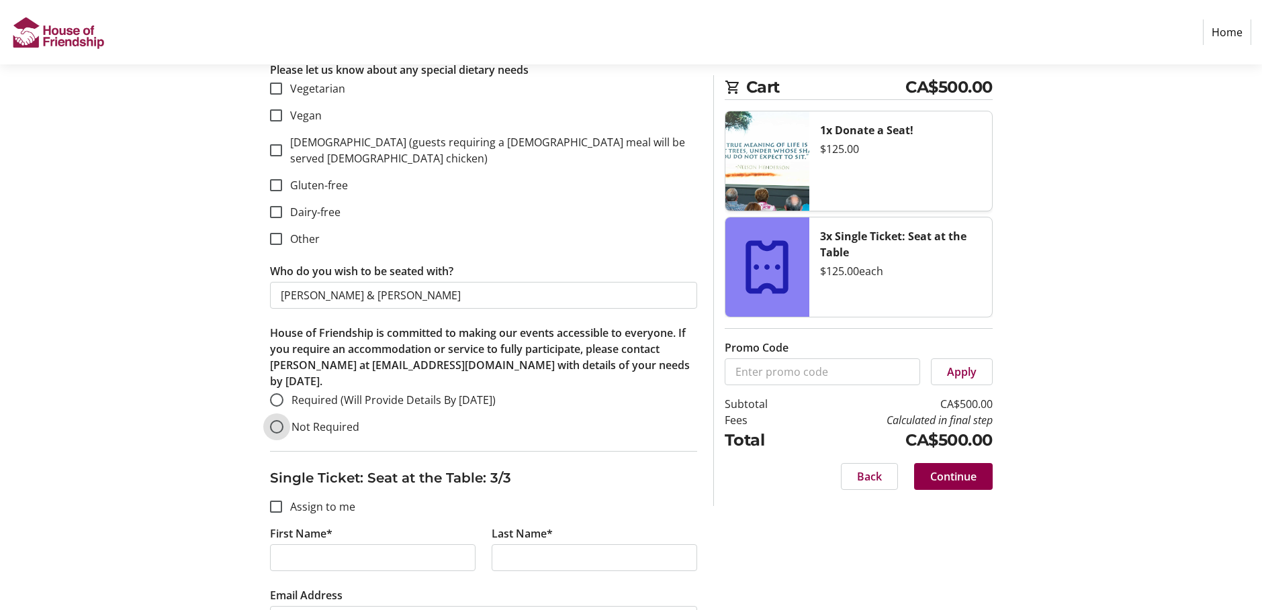
click at [277, 420] on input "Not Required" at bounding box center [276, 426] width 13 height 13
radio input "true"
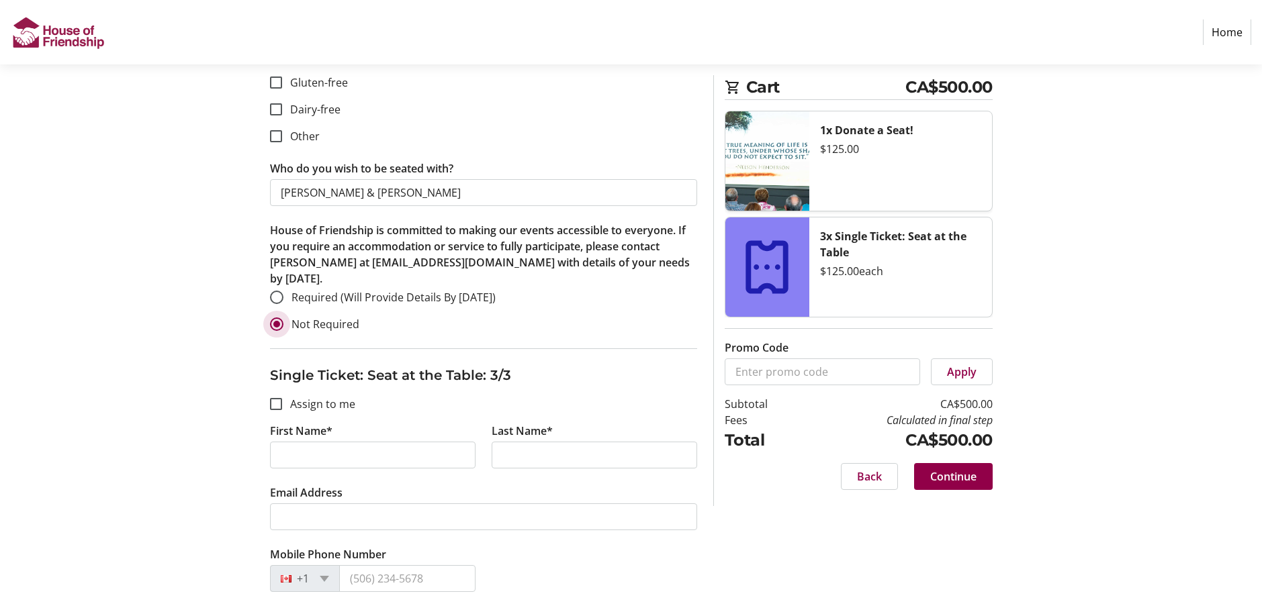
scroll to position [1612, 0]
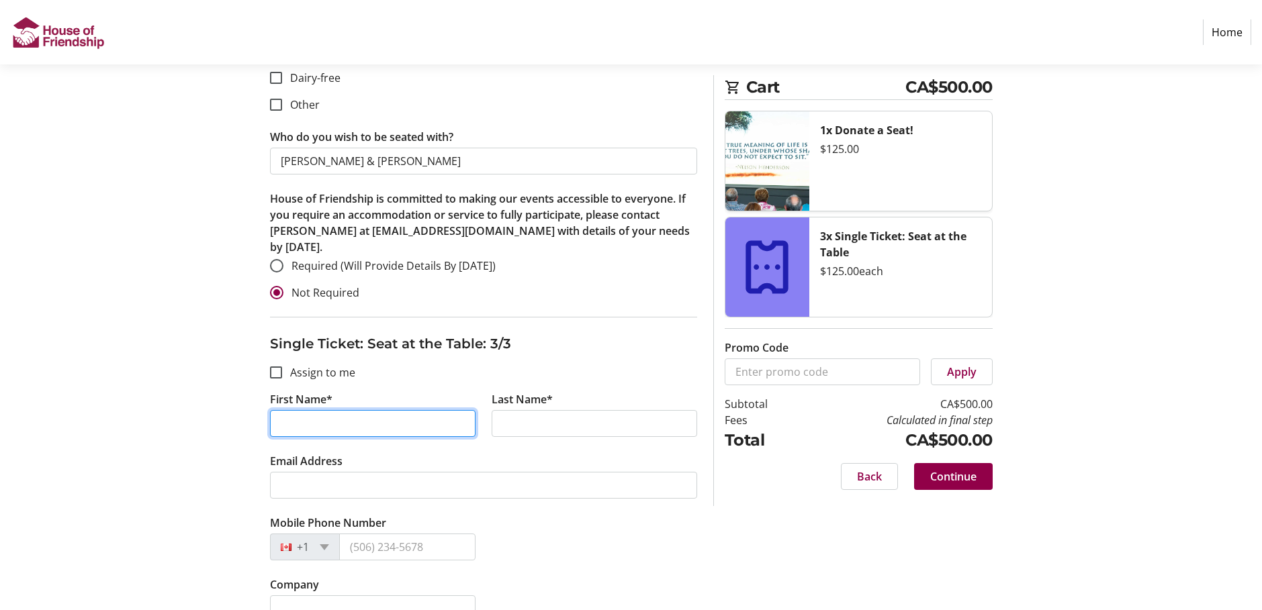
click at [279, 410] on input "First Name*" at bounding box center [372, 423] width 205 height 27
type input "[PERSON_NAME]"
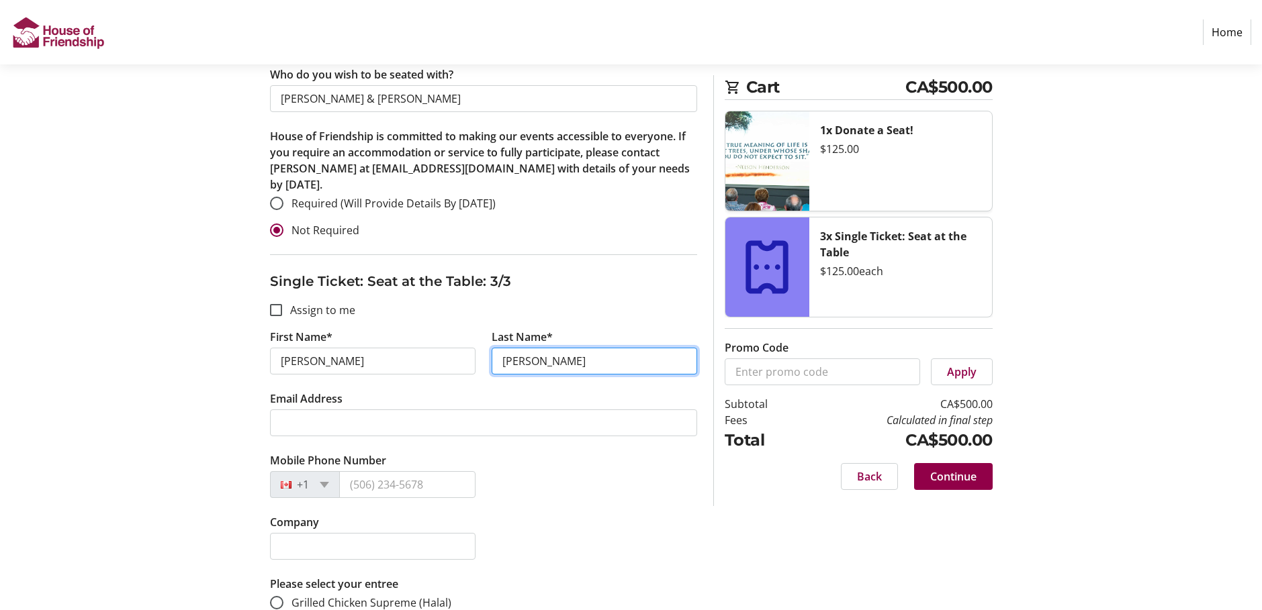
scroll to position [1746, 0]
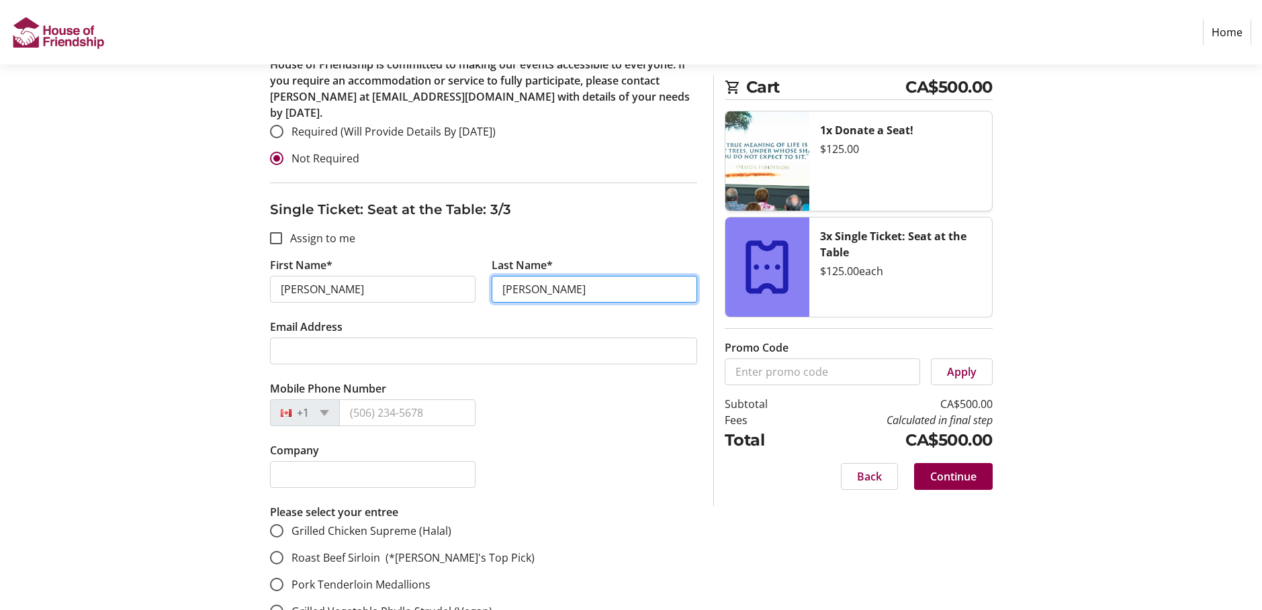
type input "[PERSON_NAME]"
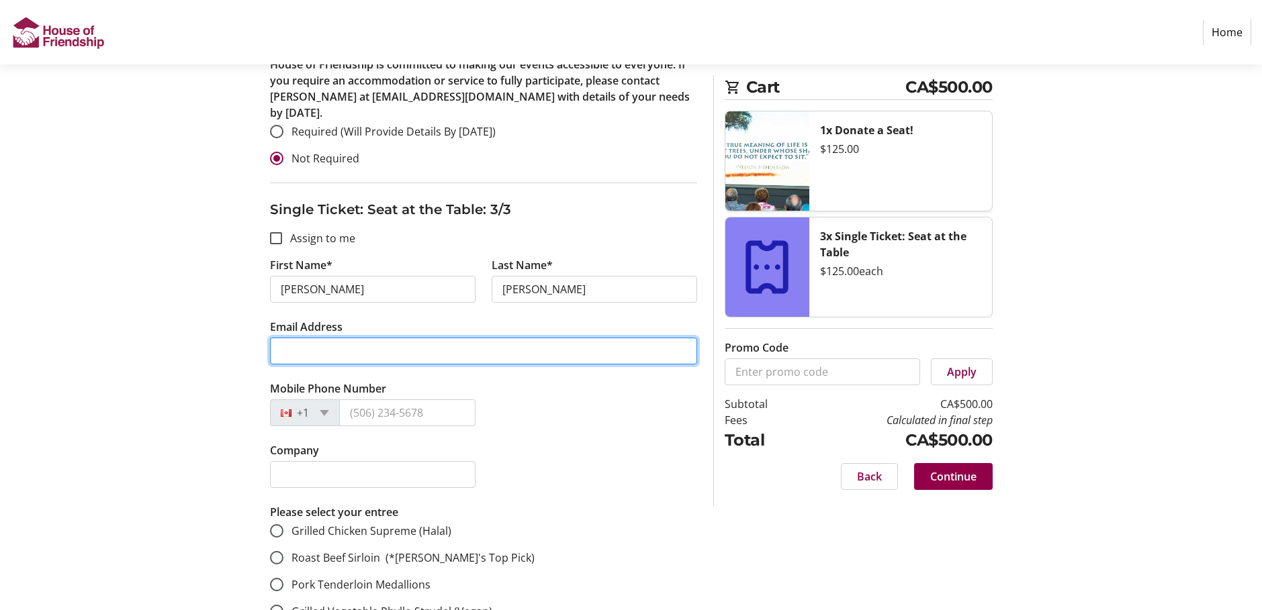
click at [306, 338] on input "Email Address" at bounding box center [483, 351] width 427 height 27
click at [328, 338] on input "Email Address" at bounding box center [483, 351] width 427 height 27
paste input "[PERSON_NAME] <[EMAIL_ADDRESS][PERSON_NAME][DOMAIN_NAME]>"
type input "[EMAIL_ADDRESS][PERSON_NAME][DOMAIN_NAME]"
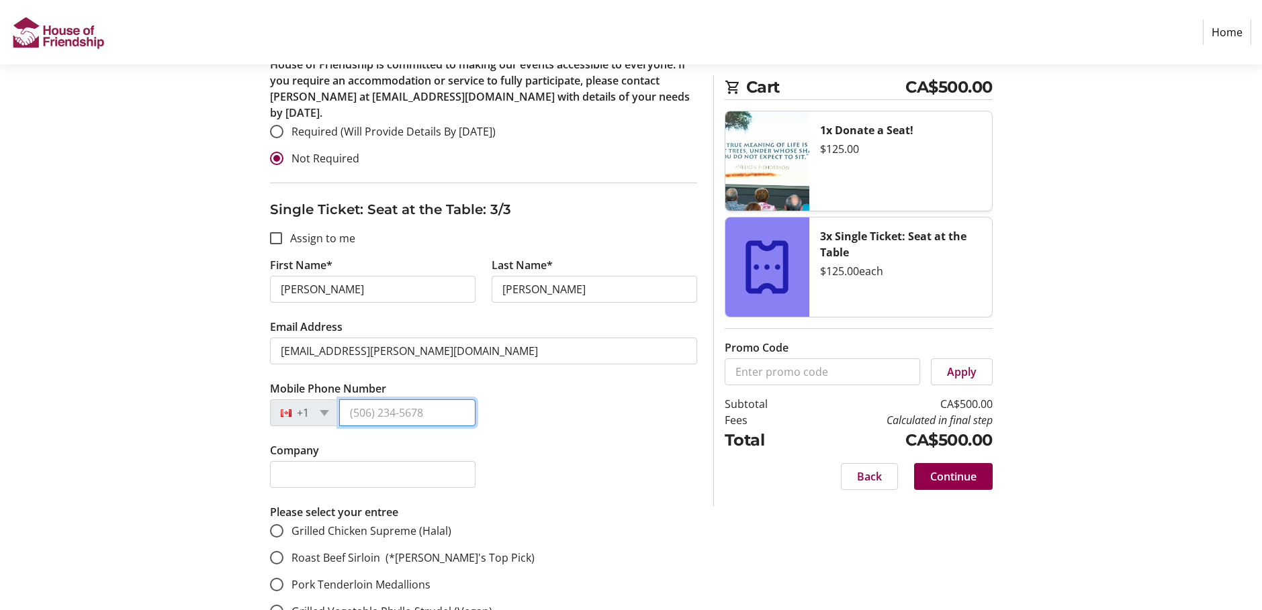
click at [383, 400] on input "Mobile Phone Number" at bounding box center [407, 413] width 136 height 27
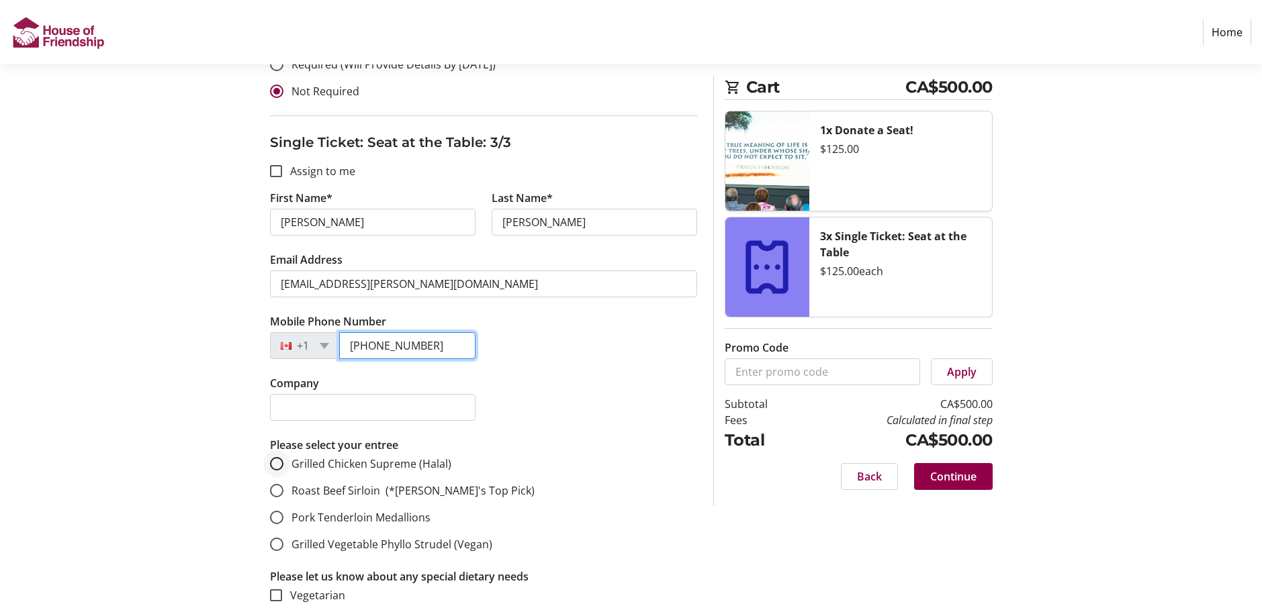
type input "[PHONE_NUMBER]"
click at [278, 457] on input "Grilled Chicken Supreme (Halal)" at bounding box center [276, 463] width 13 height 13
radio input "true"
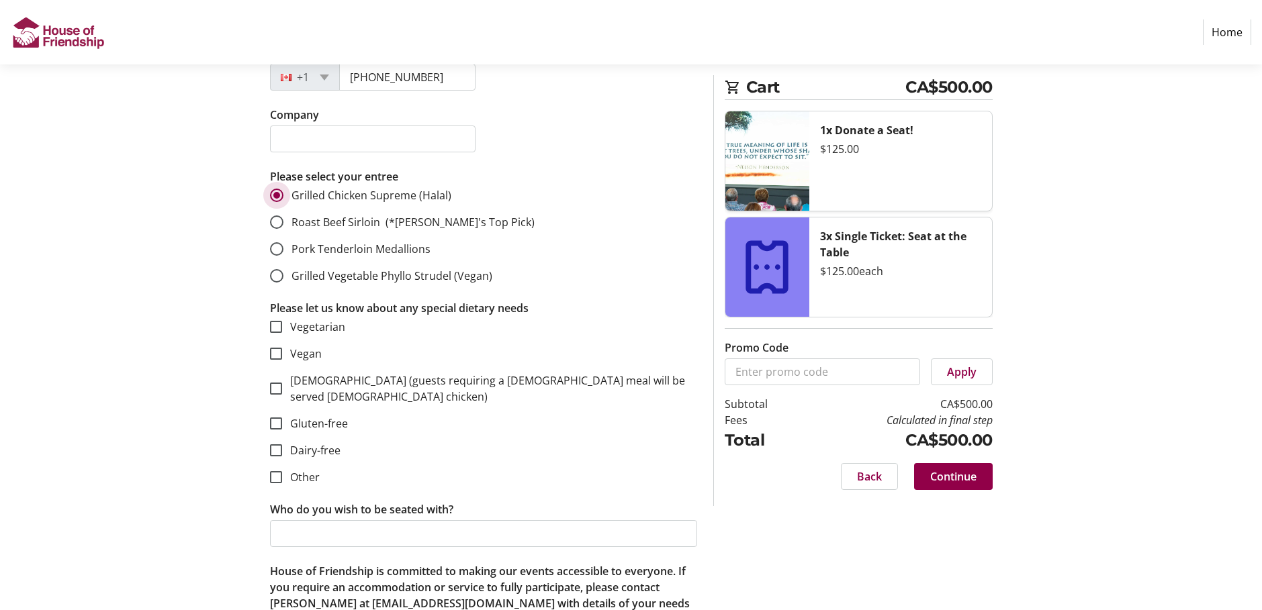
scroll to position [2112, 0]
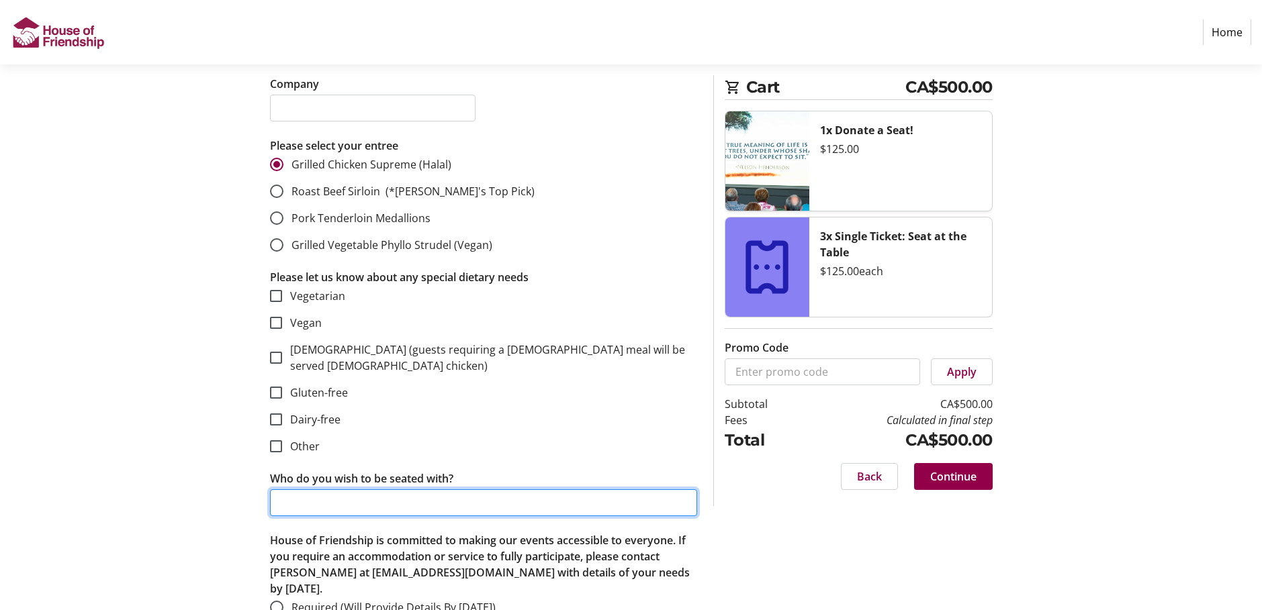
click at [292, 489] on input "Who do you wish to be seated with?" at bounding box center [483, 502] width 427 height 27
type input "[PERSON_NAME] & [PERSON_NAME]"
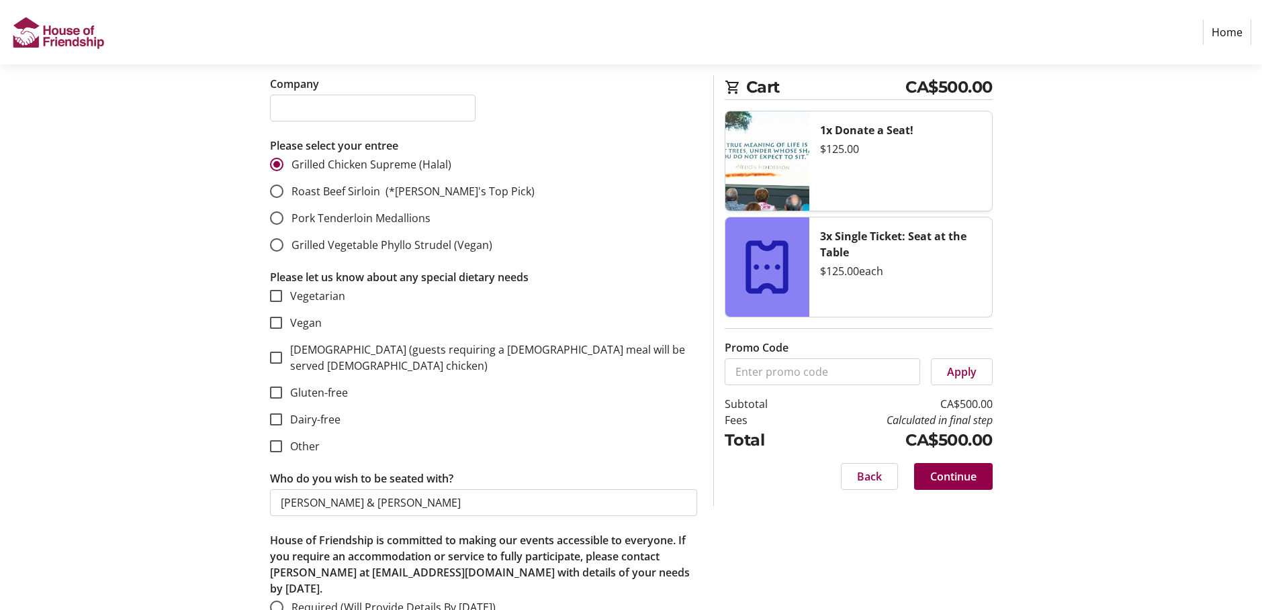
radio input "true"
click at [960, 479] on span "Continue" at bounding box center [953, 477] width 46 height 16
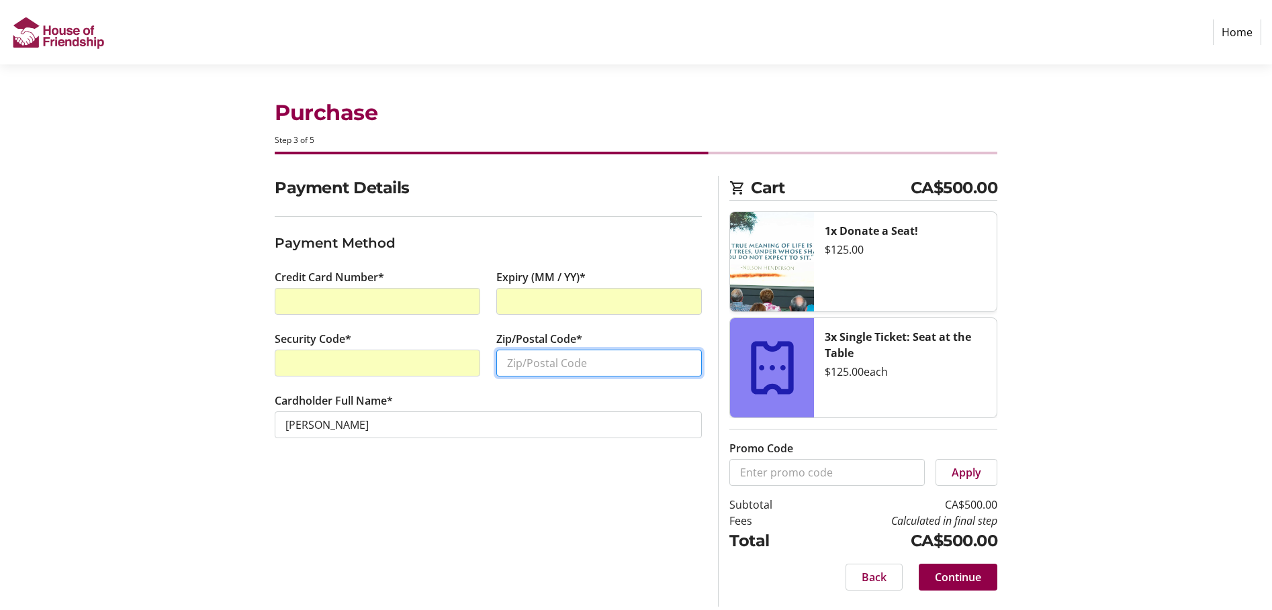
click at [536, 371] on input "Zip/Postal Code*" at bounding box center [598, 363] width 205 height 27
type input "N2J2E6"
click at [548, 377] on tr-form-field "Zip/Postal Code* N2J2E6" at bounding box center [598, 362] width 205 height 62
click at [962, 578] on span "Continue" at bounding box center [958, 577] width 46 height 16
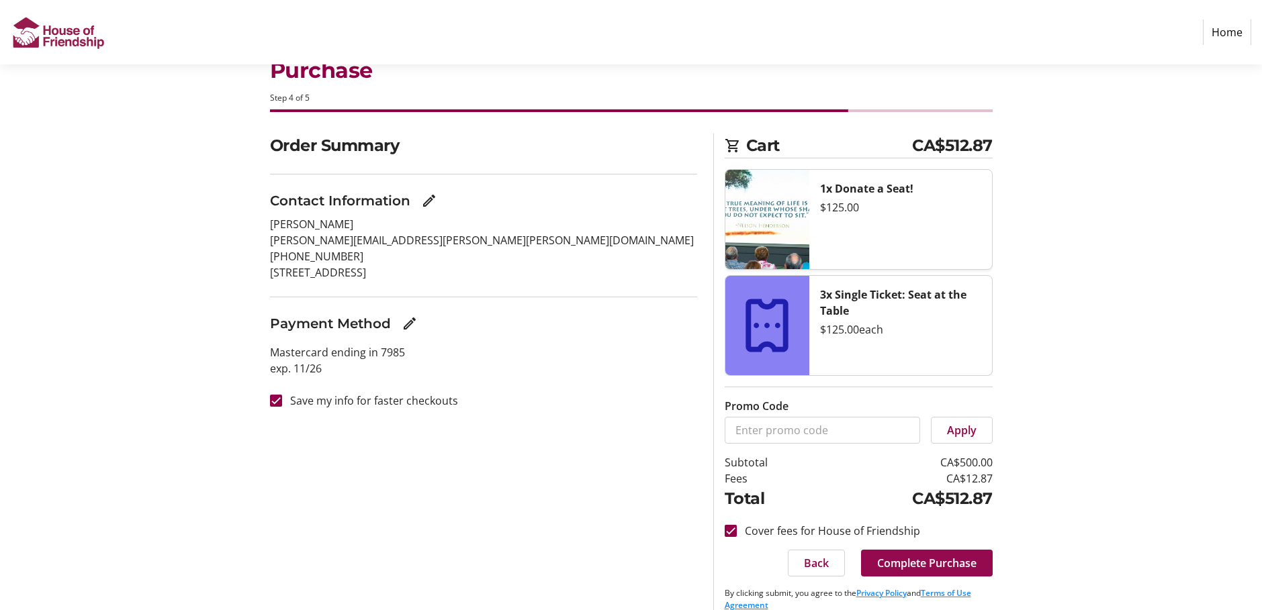
scroll to position [60, 0]
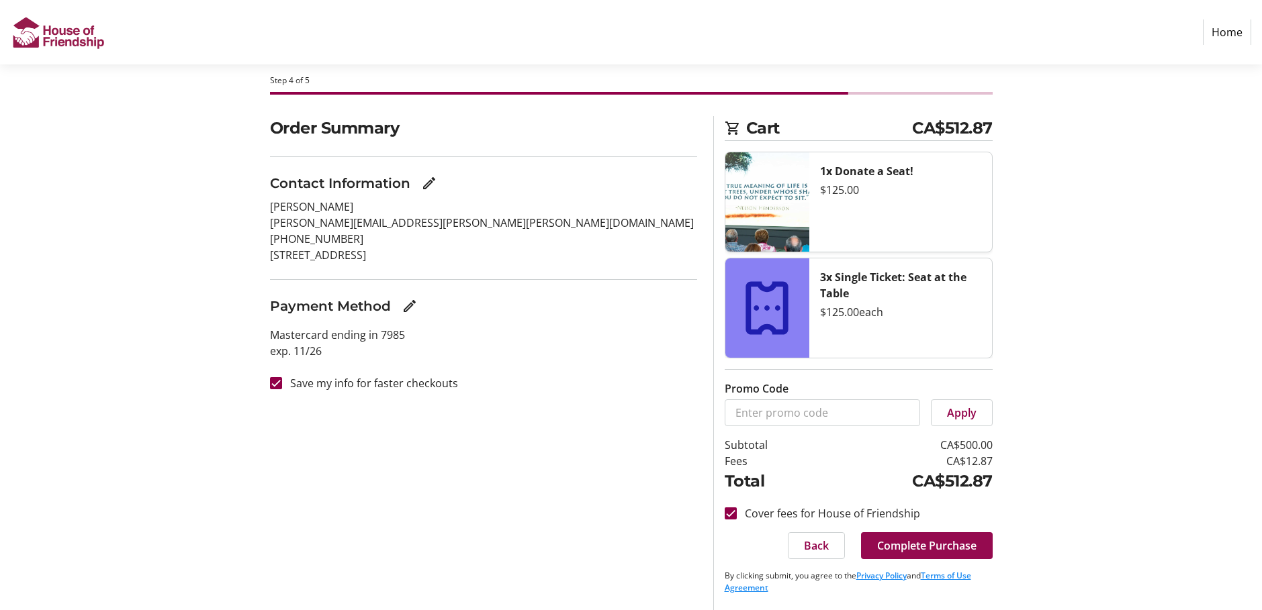
click at [939, 547] on span "Complete Purchase" at bounding box center [926, 546] width 99 height 16
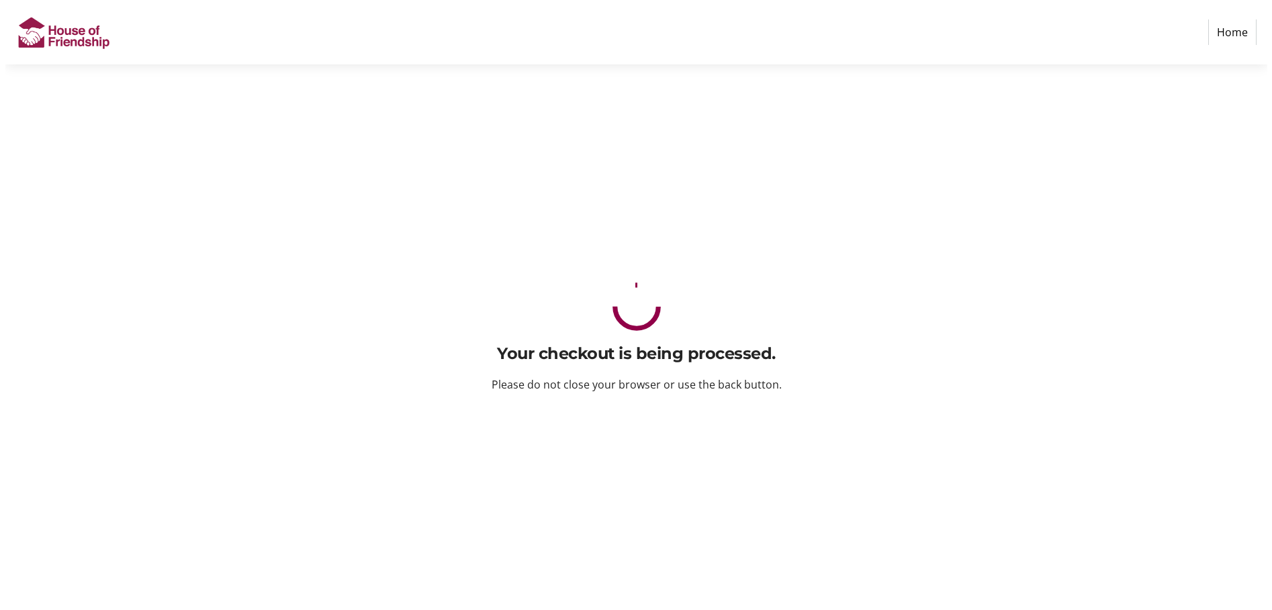
scroll to position [0, 0]
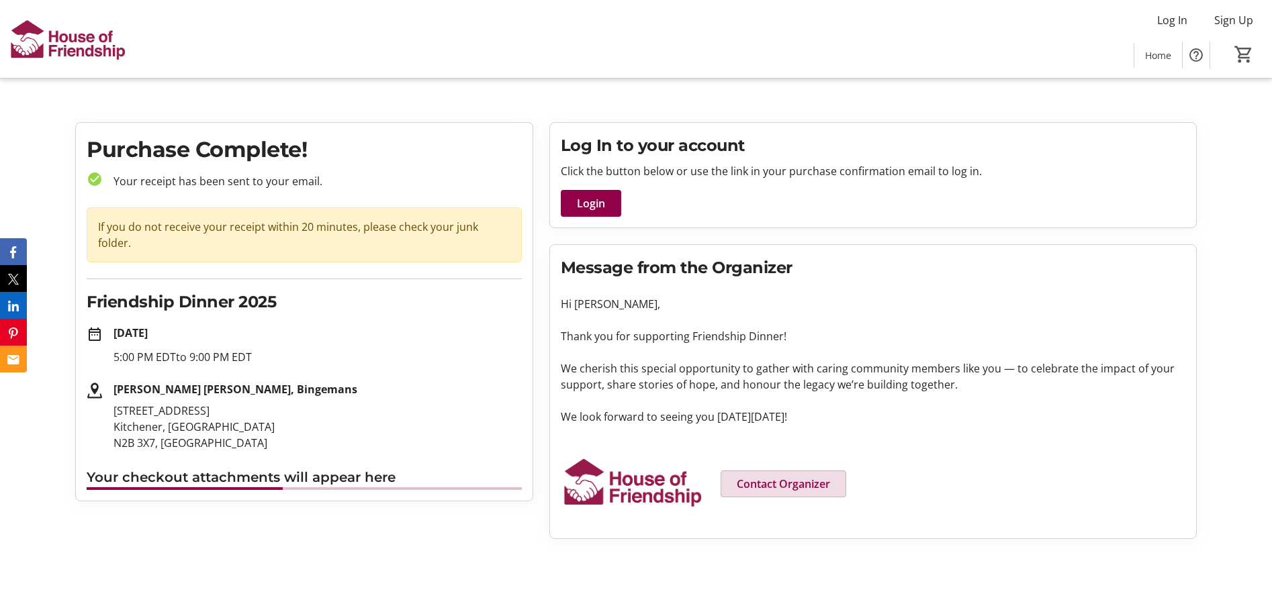
click at [833, 500] on span at bounding box center [783, 484] width 124 height 32
